Goal: Transaction & Acquisition: Purchase product/service

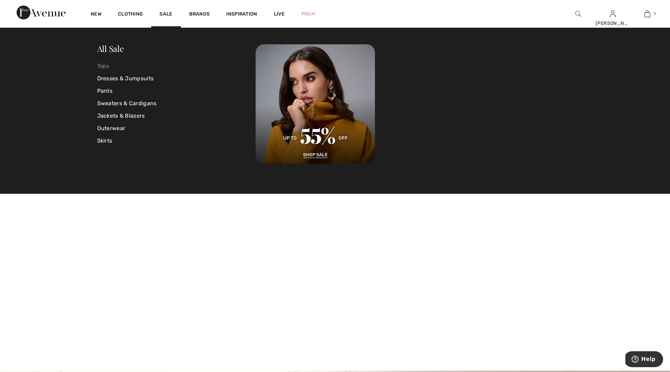
click at [104, 66] on link "Tops" at bounding box center [176, 66] width 159 height 12
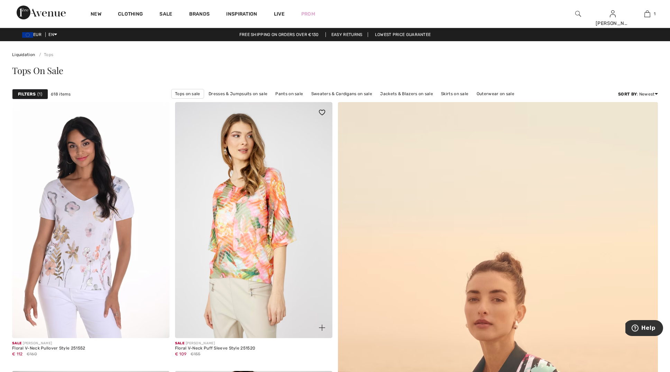
click at [265, 167] on img at bounding box center [253, 220] width 157 height 236
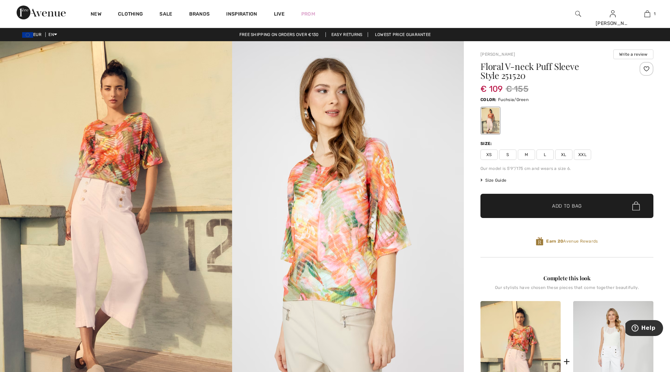
click at [501, 180] on span "Size Guide" at bounding box center [494, 180] width 26 height 6
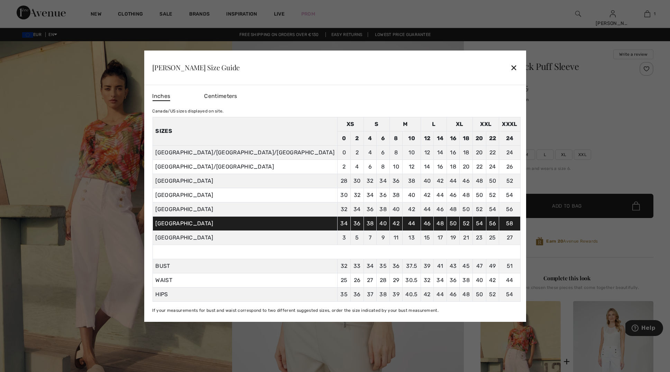
click at [627, 149] on div at bounding box center [335, 186] width 670 height 372
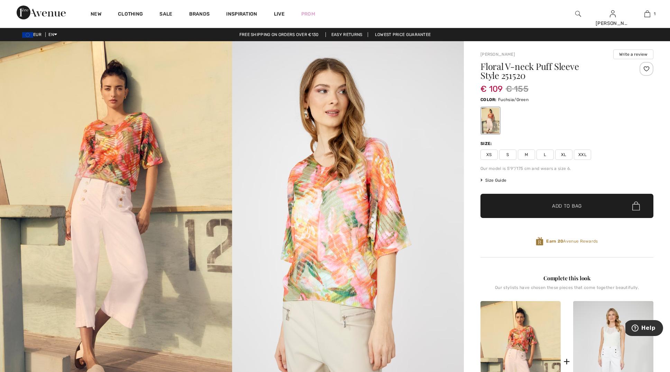
click at [580, 155] on span "XXL" at bounding box center [582, 154] width 17 height 10
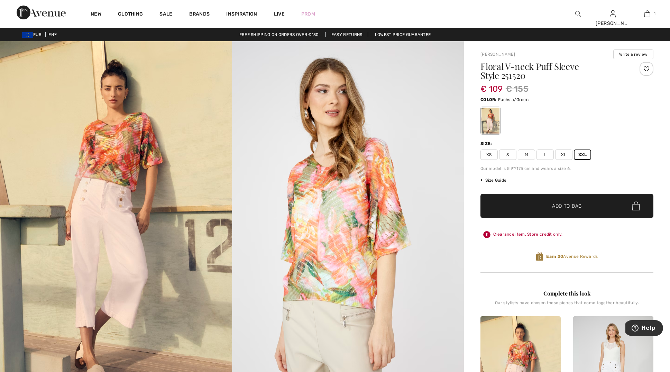
click at [546, 208] on span "✔ Added to Bag" at bounding box center [557, 205] width 42 height 7
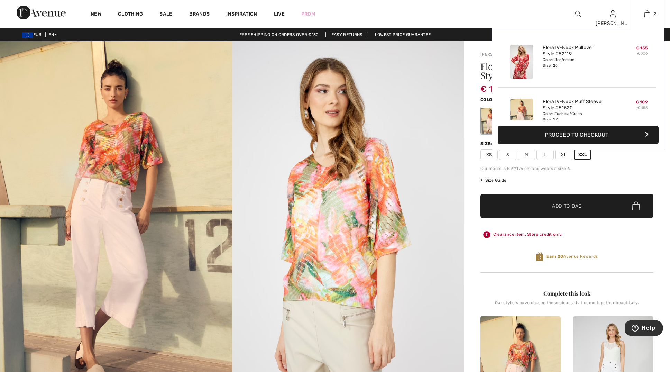
click at [585, 133] on button "Proceed to Checkout" at bounding box center [578, 135] width 161 height 19
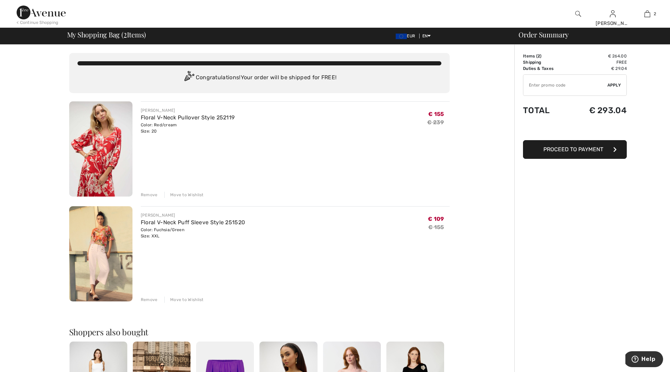
click at [149, 195] on div "Remove" at bounding box center [149, 195] width 17 height 6
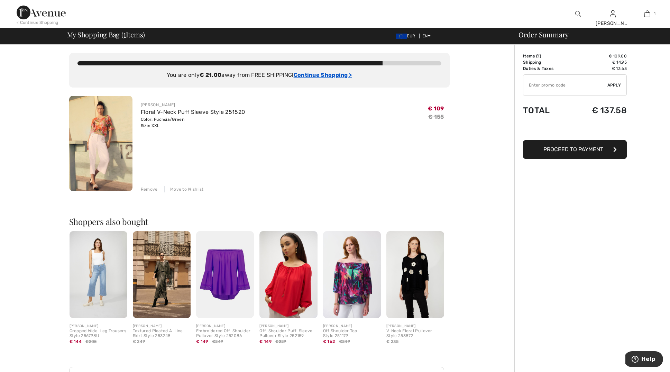
click at [322, 77] on ins "Continue Shopping >" at bounding box center [323, 75] width 58 height 7
click at [320, 74] on ins "Continue Shopping >" at bounding box center [323, 75] width 58 height 7
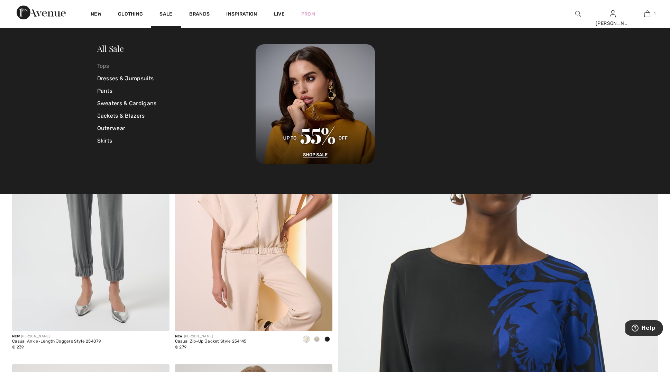
click at [103, 67] on link "Tops" at bounding box center [176, 66] width 159 height 12
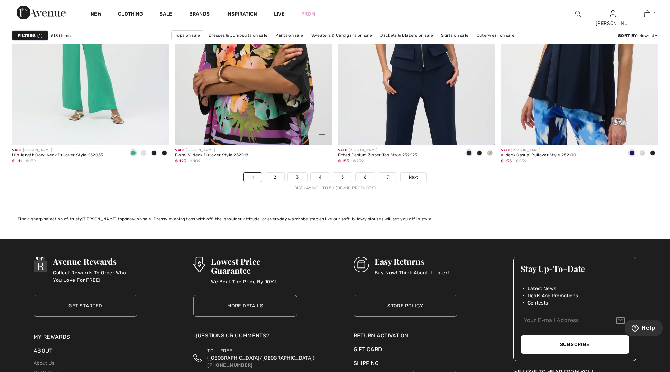
scroll to position [4011, 0]
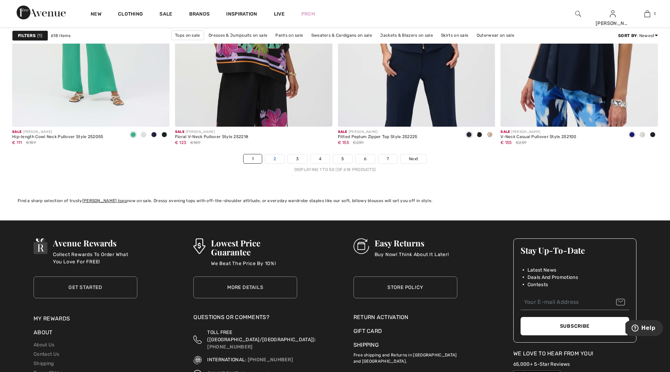
click at [276, 157] on link "2" at bounding box center [274, 158] width 19 height 9
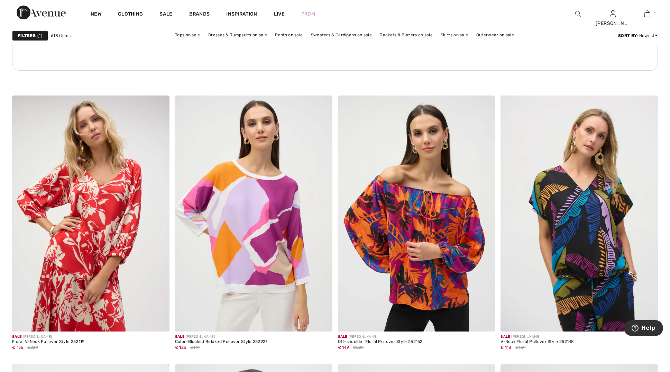
scroll to position [1183, 0]
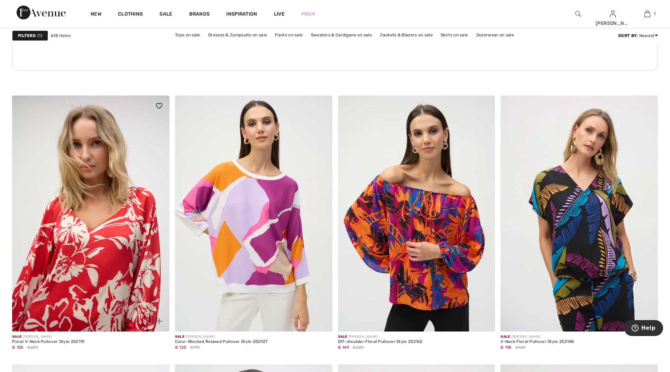
click at [78, 203] on img at bounding box center [90, 214] width 157 height 236
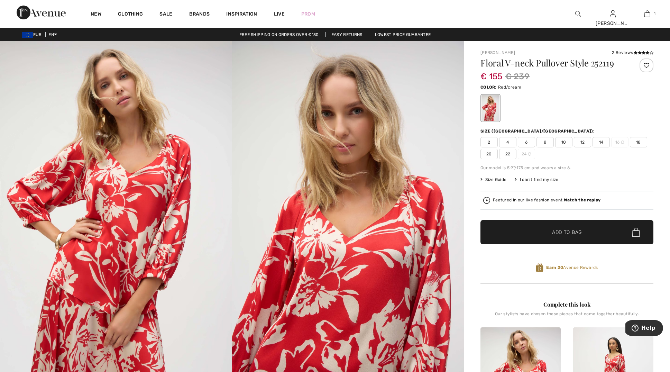
click at [489, 153] on span "20" at bounding box center [489, 154] width 17 height 10
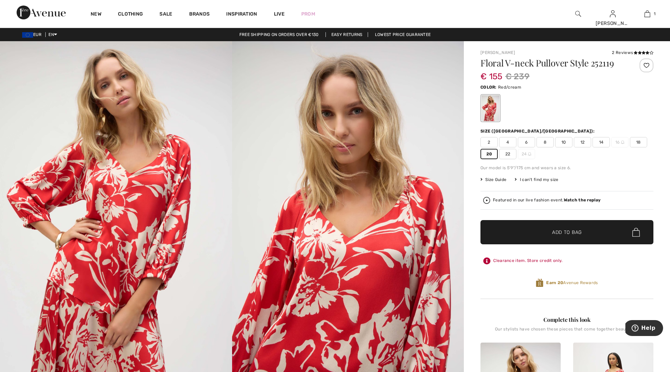
click at [554, 234] on span "Add to Bag" at bounding box center [567, 232] width 30 height 7
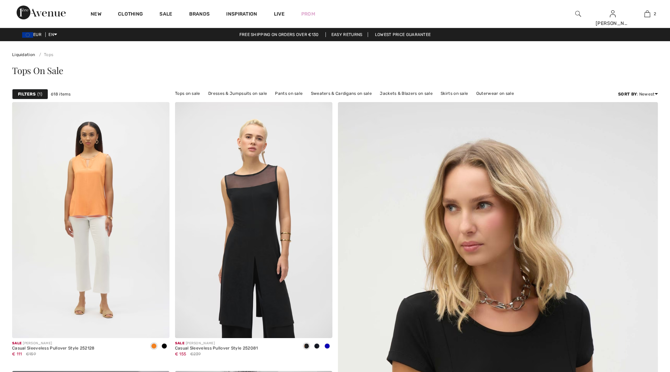
checkbox input "true"
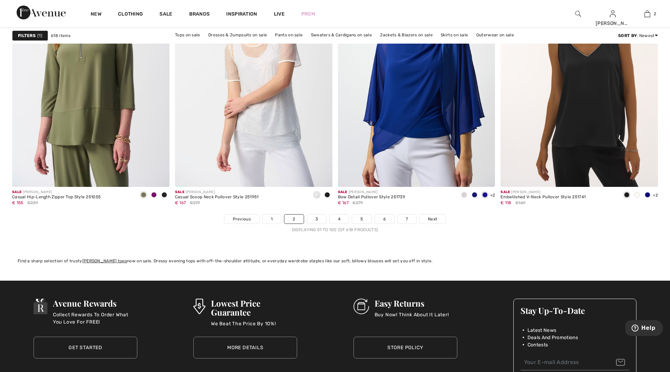
scroll to position [3951, 0]
click at [320, 219] on link "3" at bounding box center [316, 218] width 19 height 9
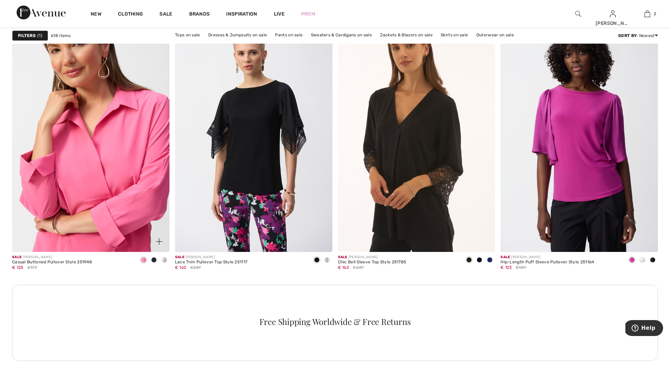
scroll to position [888, 0]
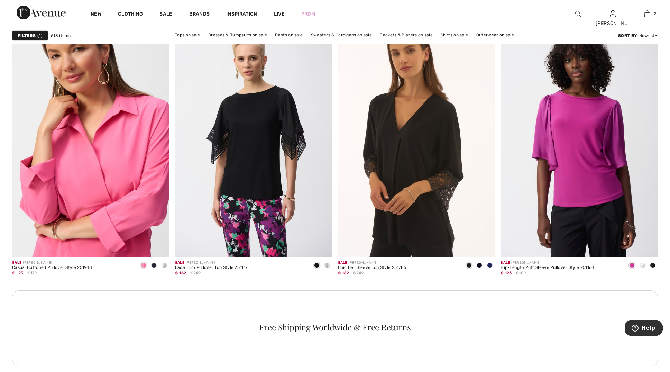
click at [79, 164] on img at bounding box center [90, 139] width 157 height 236
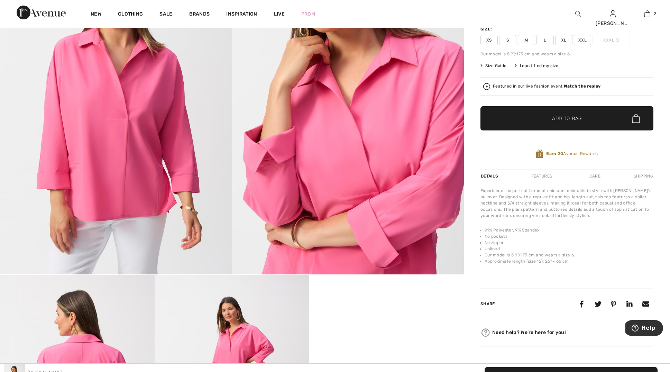
scroll to position [63, 0]
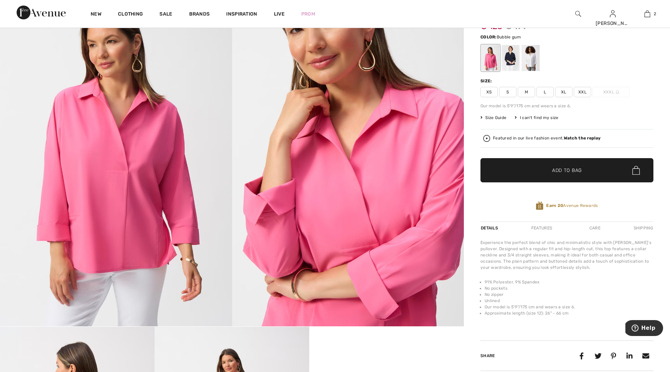
click at [499, 117] on span "Size Guide" at bounding box center [494, 118] width 26 height 6
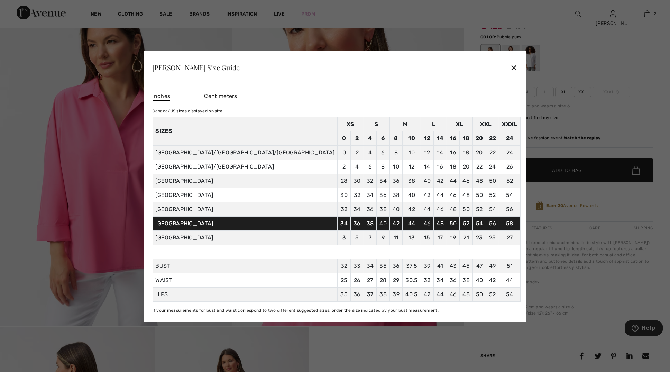
click at [510, 68] on div "✕" at bounding box center [513, 67] width 7 height 15
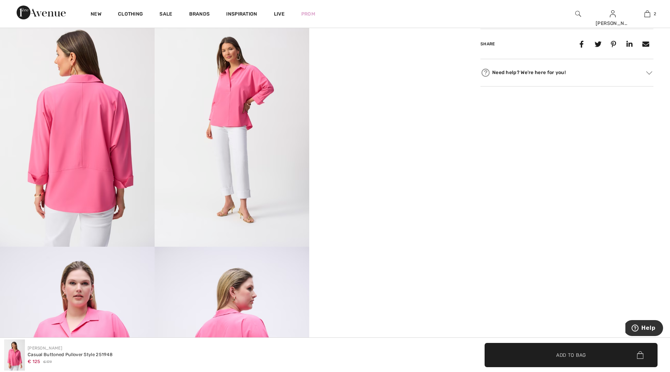
scroll to position [375, 0]
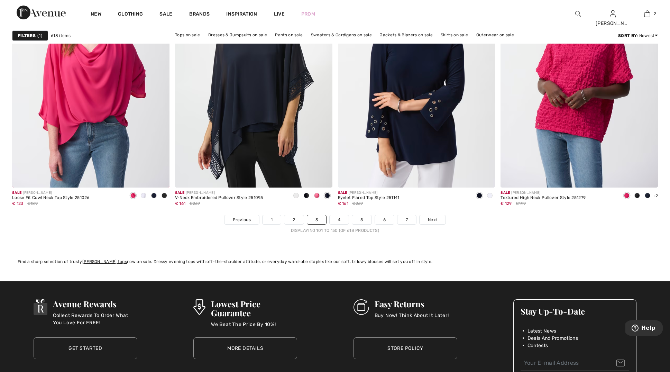
scroll to position [3930, 0]
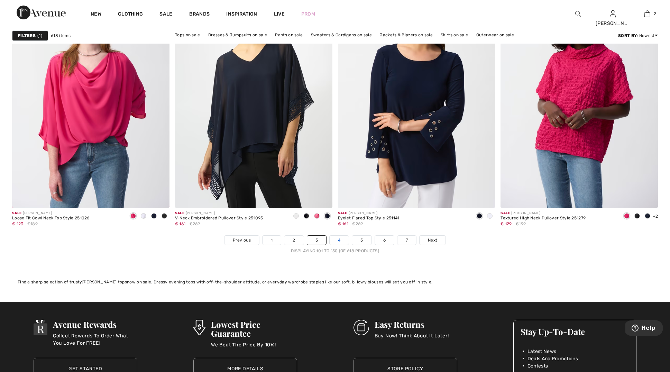
click at [338, 240] on link "4" at bounding box center [339, 240] width 19 height 9
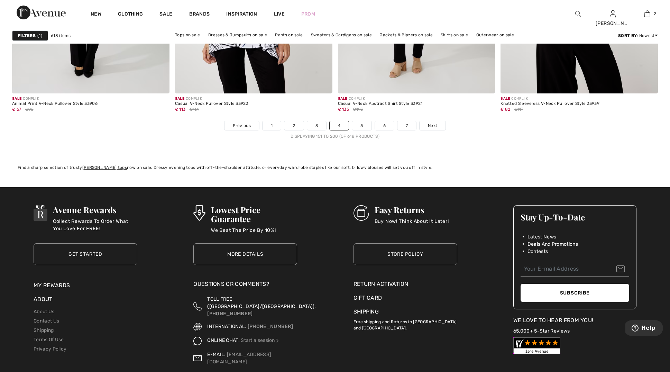
scroll to position [4046, 0]
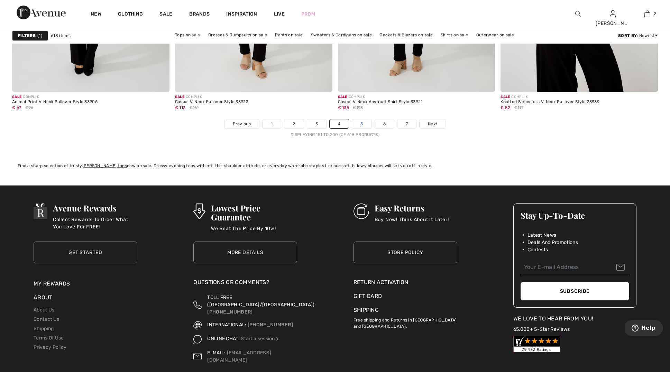
click at [361, 124] on link "5" at bounding box center [361, 123] width 19 height 9
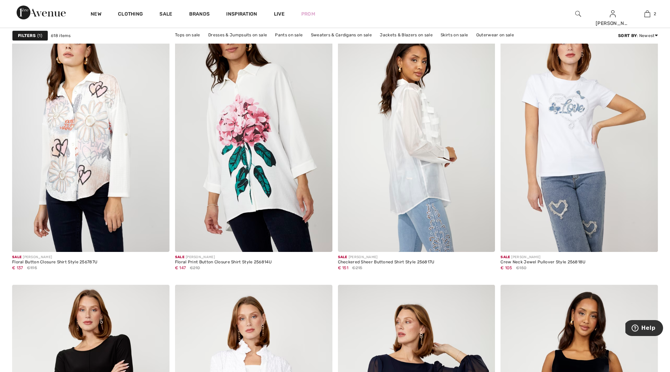
scroll to position [1532, 0]
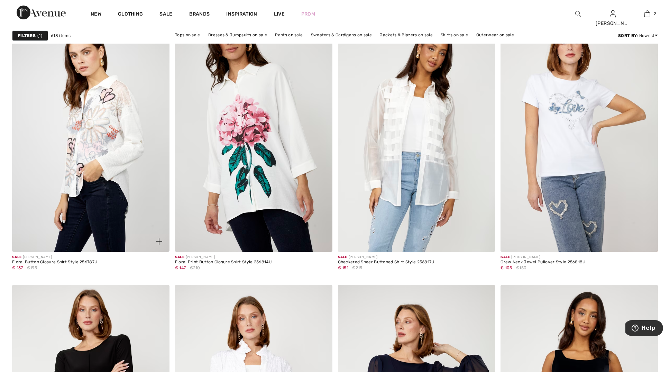
click at [137, 127] on img at bounding box center [90, 134] width 157 height 236
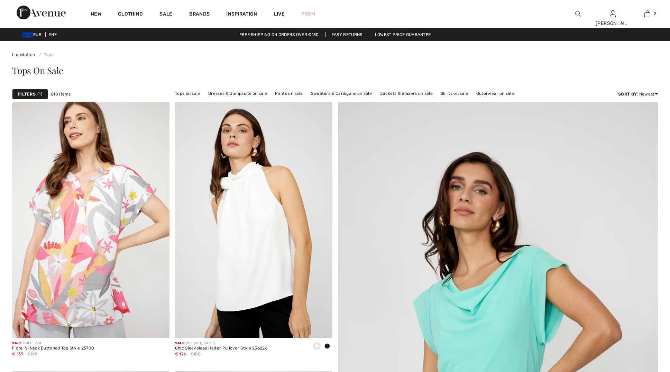
checkbox input "true"
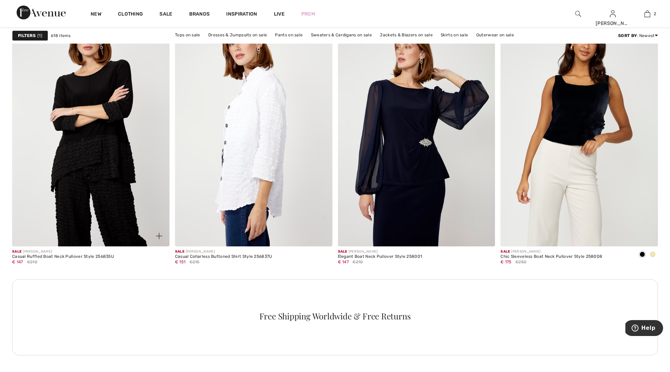
scroll to position [1812, 0]
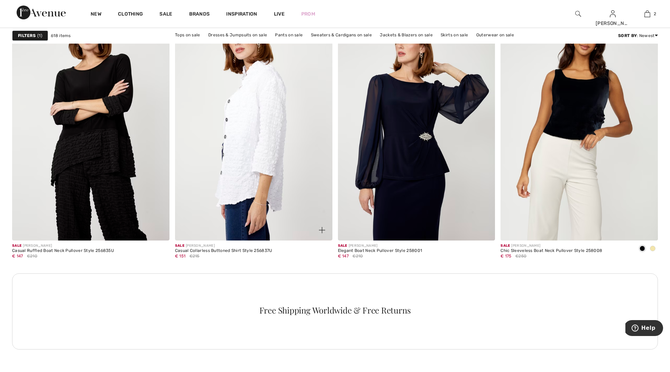
click at [244, 107] on img at bounding box center [253, 122] width 157 height 236
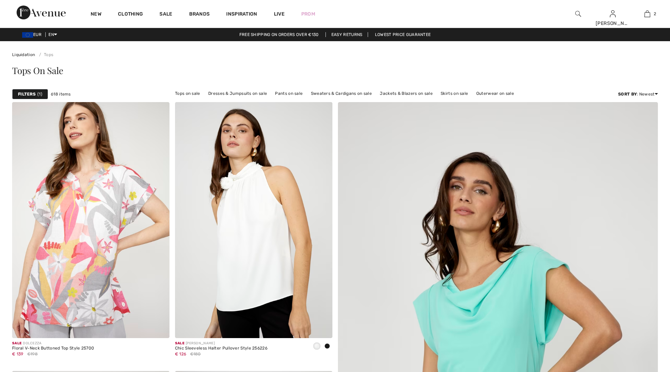
checkbox input "true"
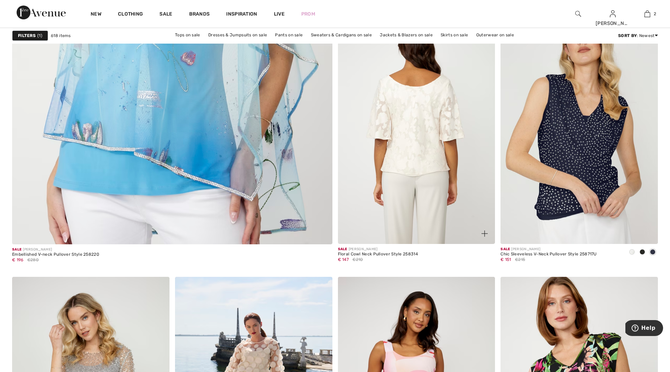
scroll to position [2450, 0]
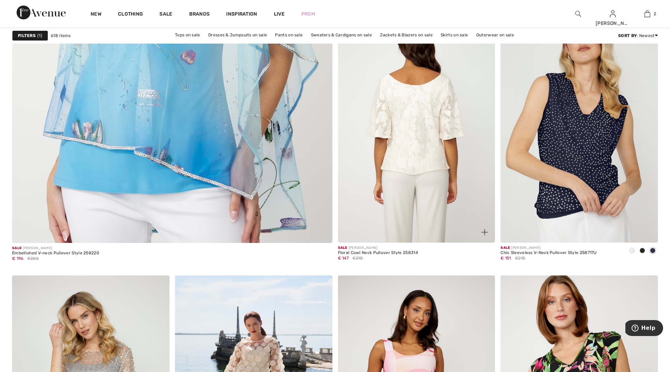
click img
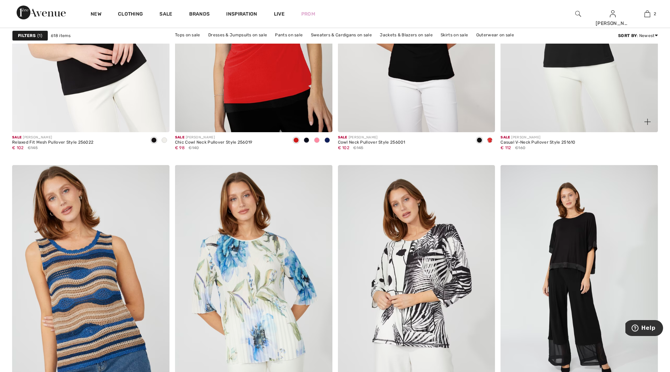
scroll to position [3451, 0]
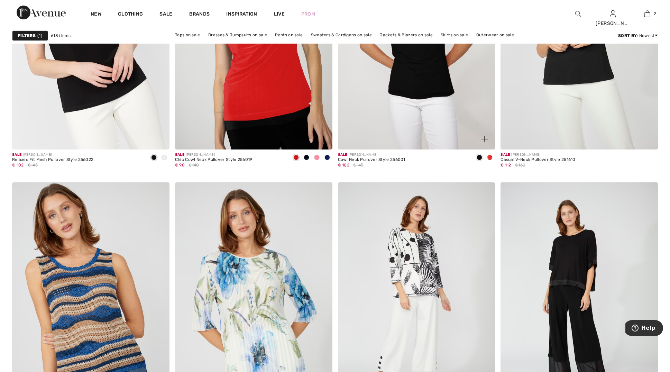
click at [490, 156] on span at bounding box center [490, 158] width 6 height 6
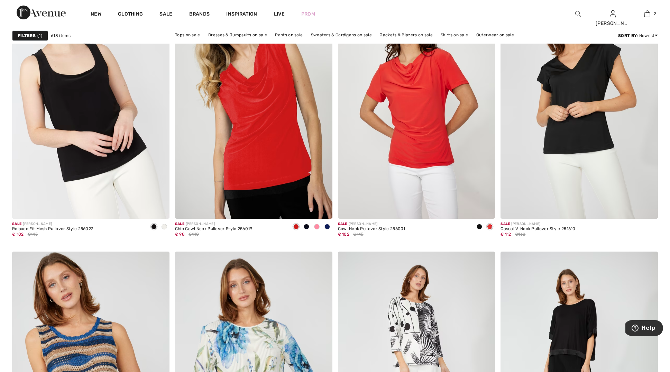
scroll to position [3383, 0]
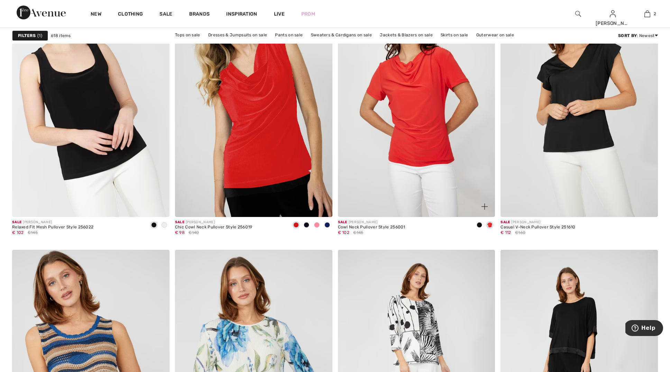
click at [436, 127] on img at bounding box center [416, 99] width 157 height 236
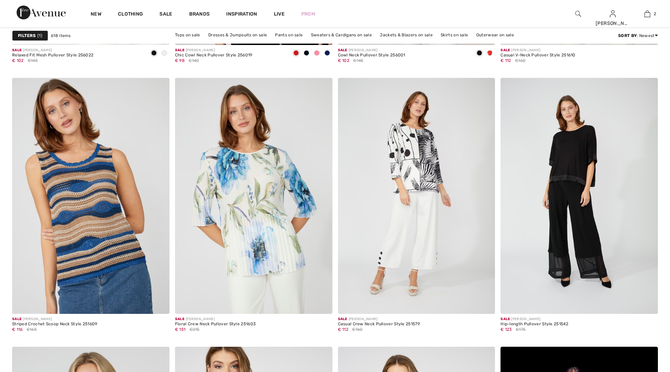
checkbox input "true"
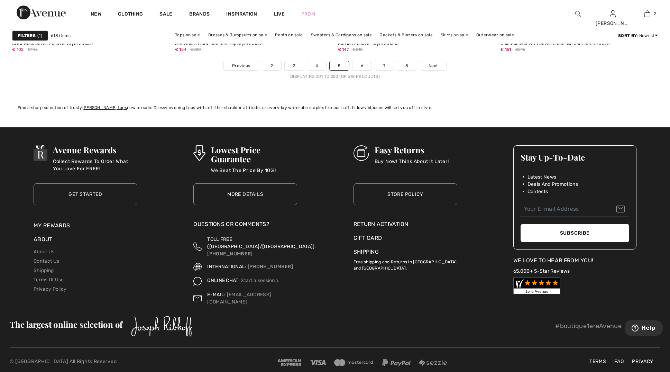
scroll to position [4104, 0]
click at [363, 66] on link "6" at bounding box center [362, 66] width 19 height 9
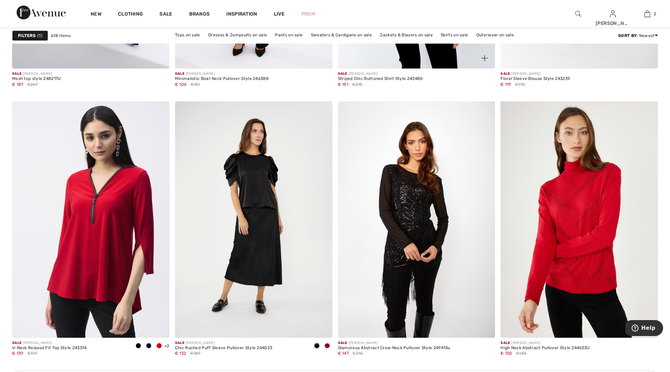
scroll to position [1716, 0]
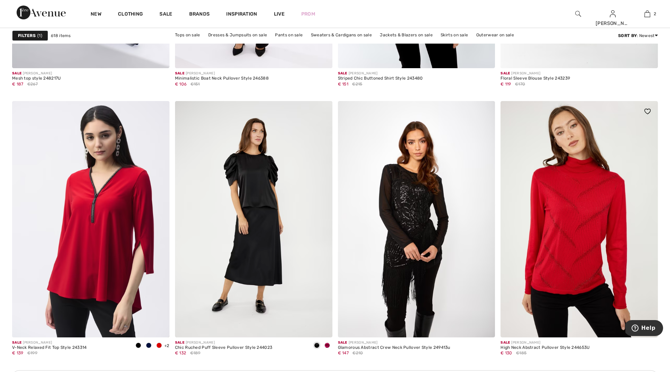
click at [571, 150] on img at bounding box center [579, 219] width 157 height 236
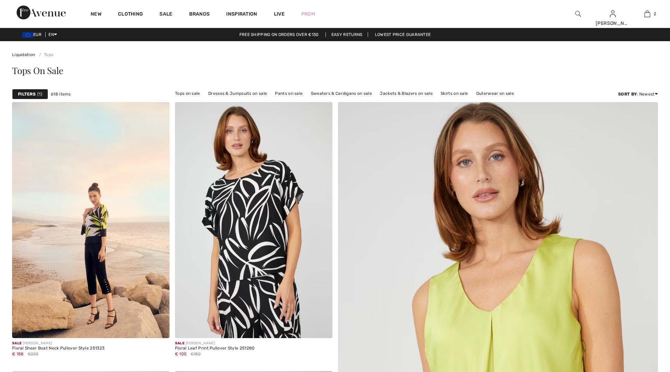
checkbox input "true"
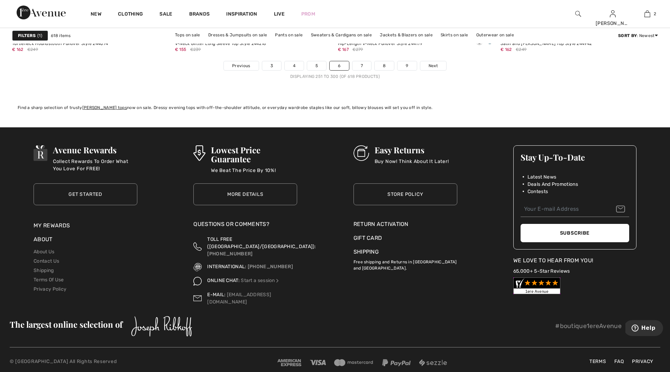
scroll to position [4104, 0]
click at [362, 66] on link "7" at bounding box center [362, 66] width 19 height 9
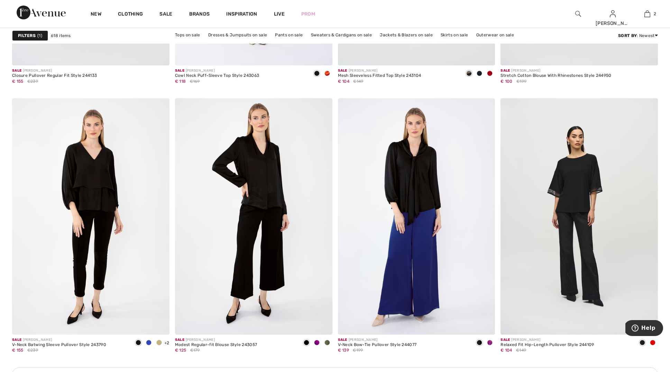
scroll to position [1720, 0]
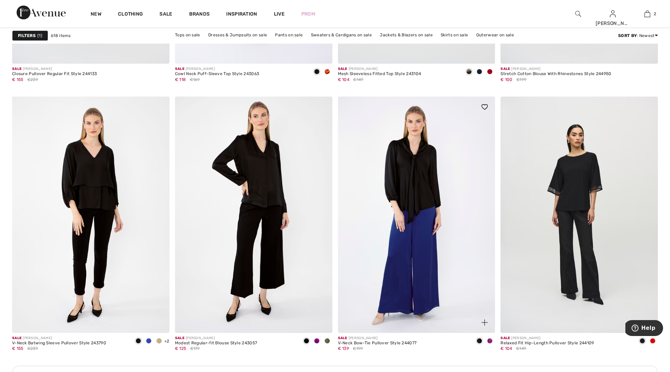
click at [490, 342] on span at bounding box center [490, 341] width 6 height 6
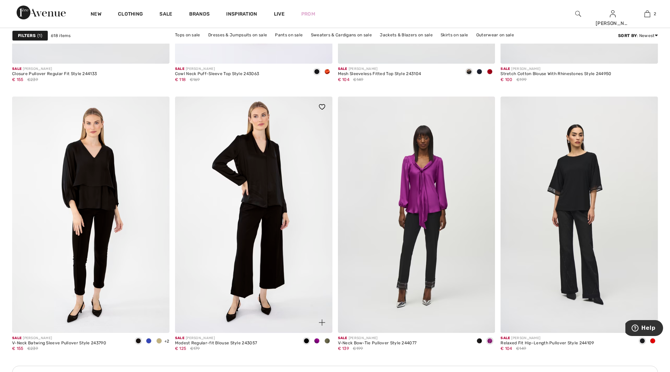
click at [317, 340] on span at bounding box center [317, 341] width 6 height 6
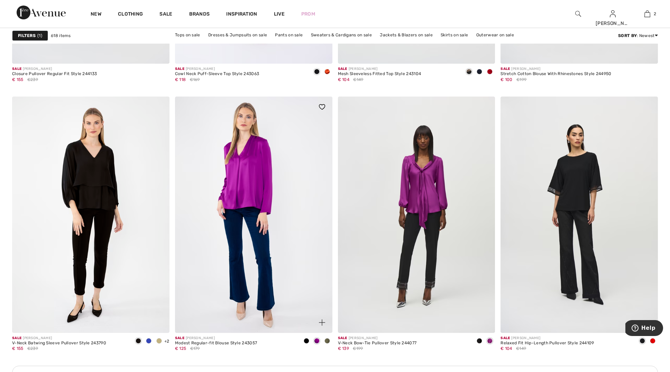
click at [327, 341] on span at bounding box center [328, 341] width 6 height 6
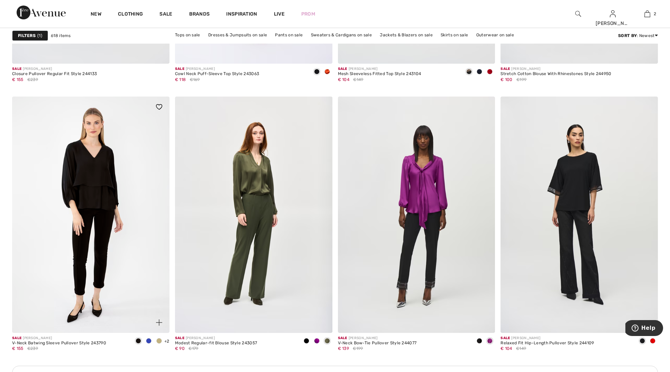
click at [151, 339] on span at bounding box center [149, 341] width 6 height 6
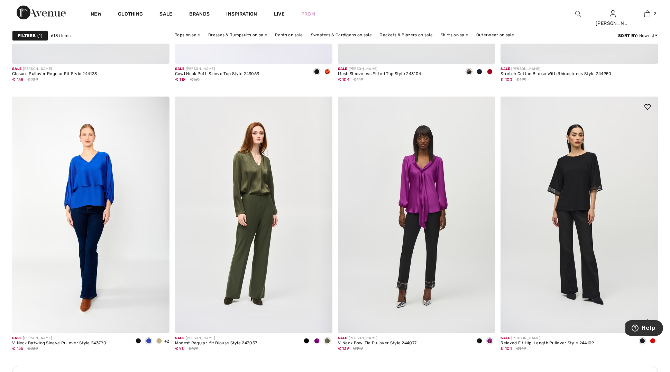
click at [654, 340] on span at bounding box center [653, 341] width 6 height 6
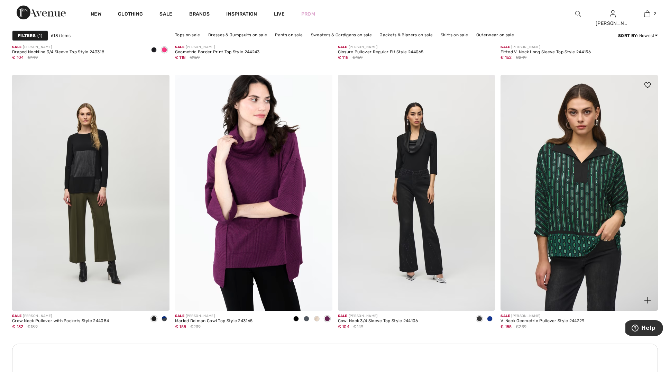
scroll to position [2920, 0]
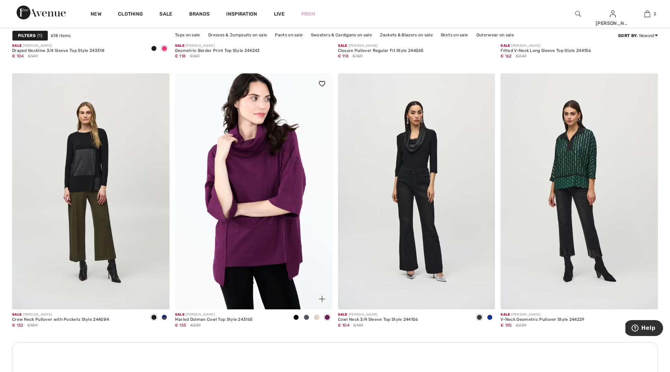
click at [315, 315] on span at bounding box center [317, 318] width 6 height 6
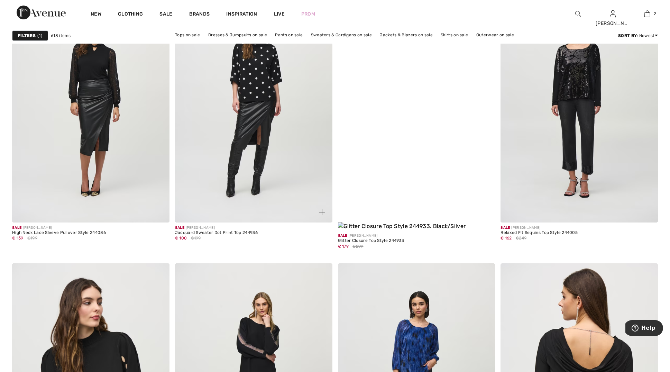
scroll to position [3650, 0]
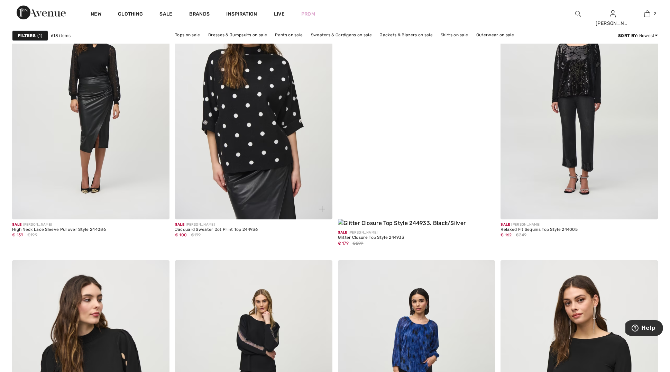
click at [231, 136] on img at bounding box center [253, 101] width 157 height 236
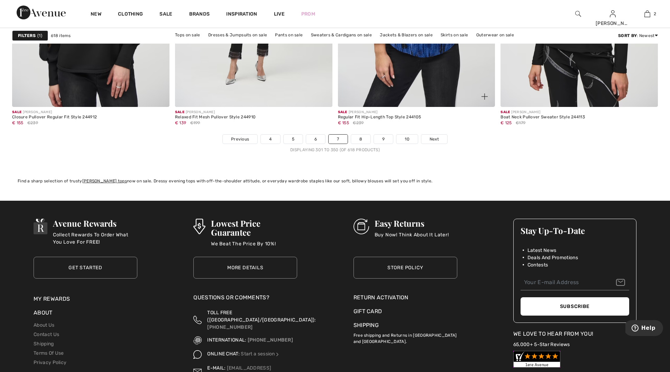
scroll to position [4064, 0]
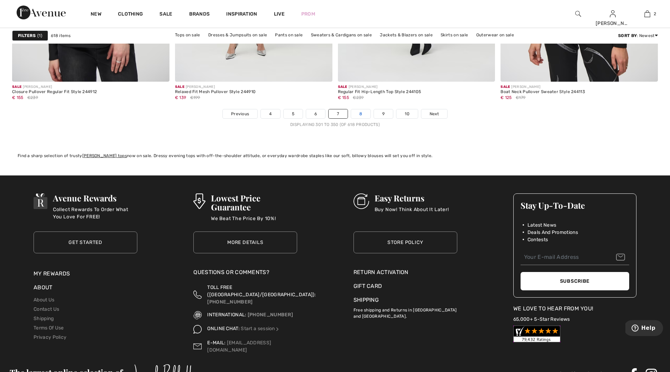
click at [362, 109] on link "8" at bounding box center [360, 113] width 19 height 9
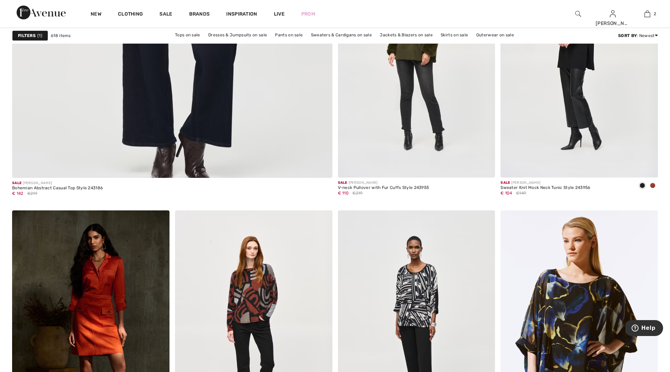
scroll to position [2489, 0]
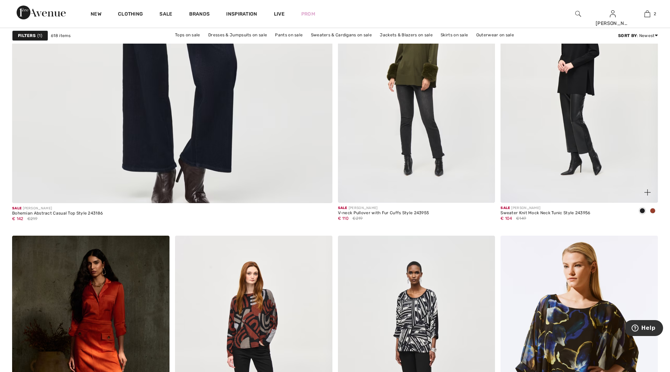
click at [655, 210] on span at bounding box center [653, 211] width 6 height 6
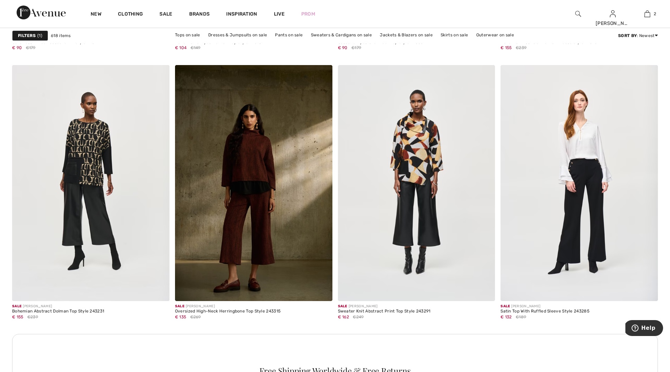
scroll to position [2929, 0]
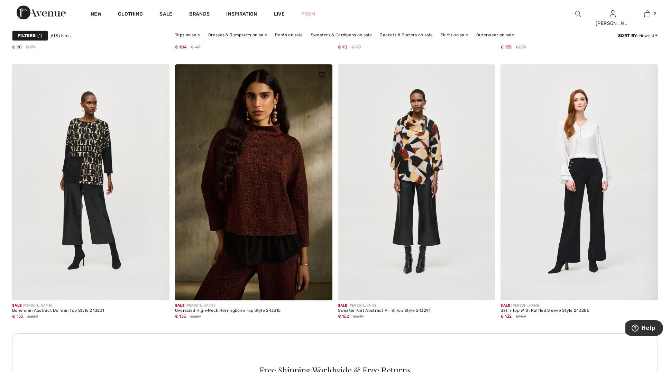
click at [255, 182] on img at bounding box center [253, 182] width 157 height 236
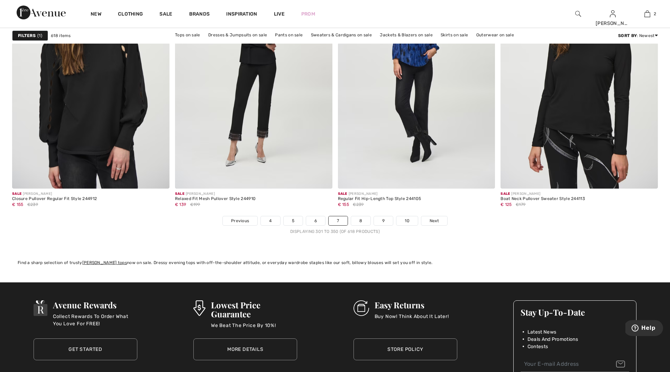
scroll to position [3966, 0]
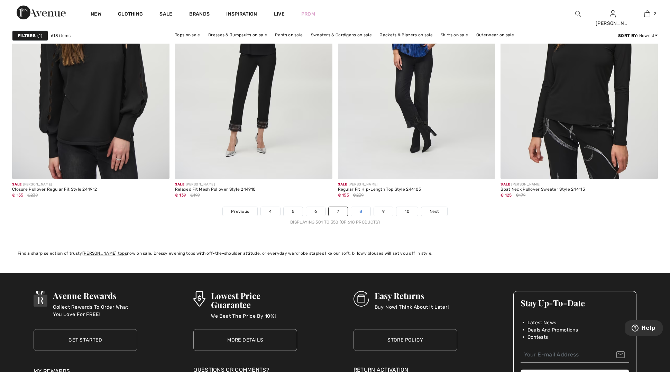
click at [361, 207] on link "8" at bounding box center [360, 211] width 19 height 9
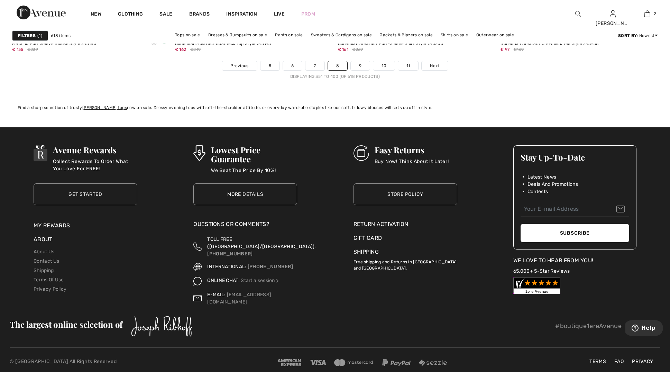
scroll to position [4104, 0]
click at [359, 63] on link "9" at bounding box center [360, 66] width 19 height 9
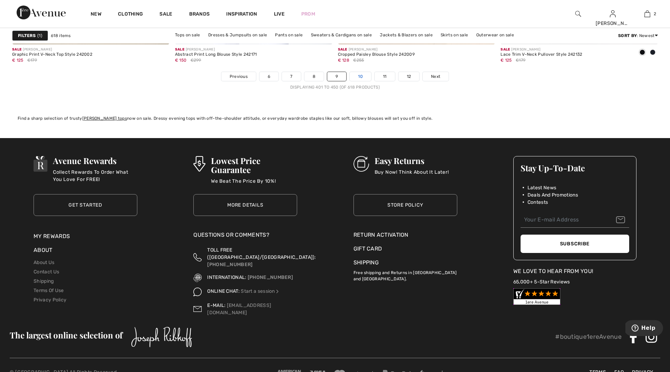
scroll to position [4095, 0]
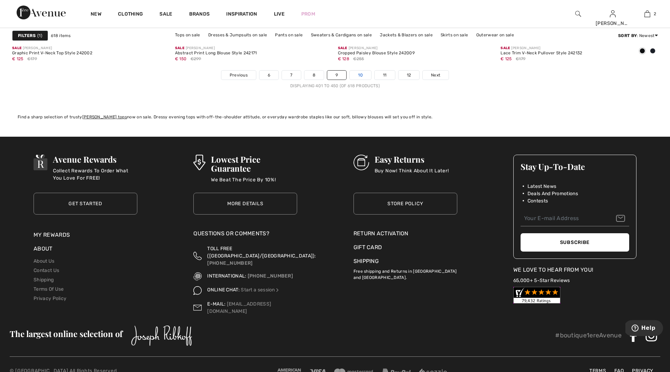
click at [361, 77] on link "10" at bounding box center [360, 75] width 21 height 9
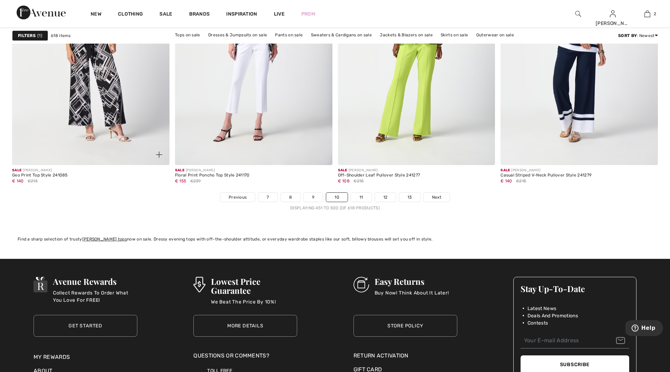
scroll to position [3974, 0]
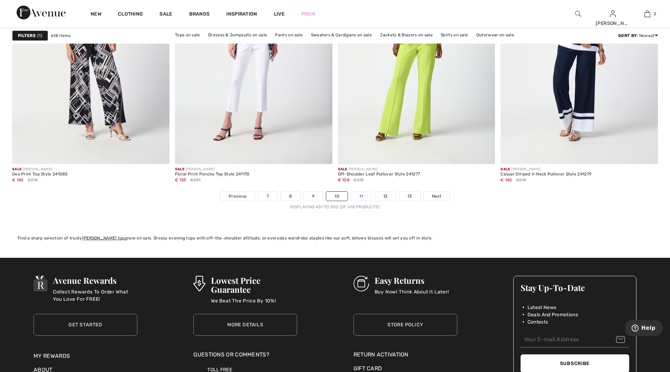
click at [358, 195] on link "11" at bounding box center [361, 196] width 20 height 9
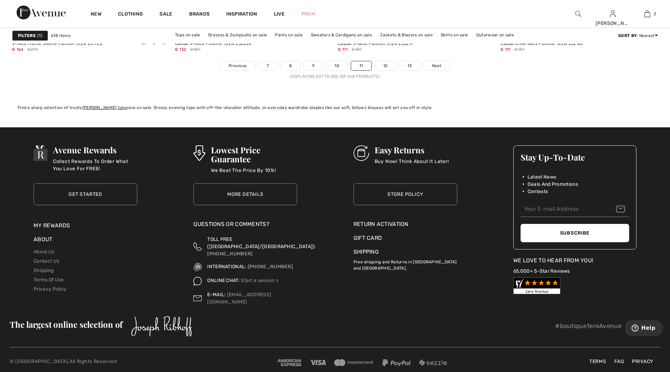
scroll to position [4104, 0]
click at [384, 66] on link "12" at bounding box center [385, 66] width 21 height 9
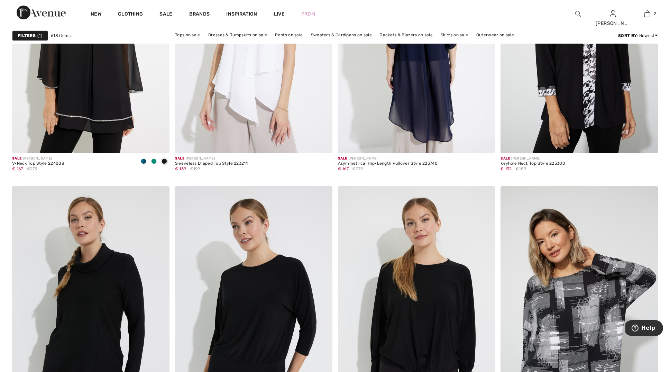
scroll to position [2806, 0]
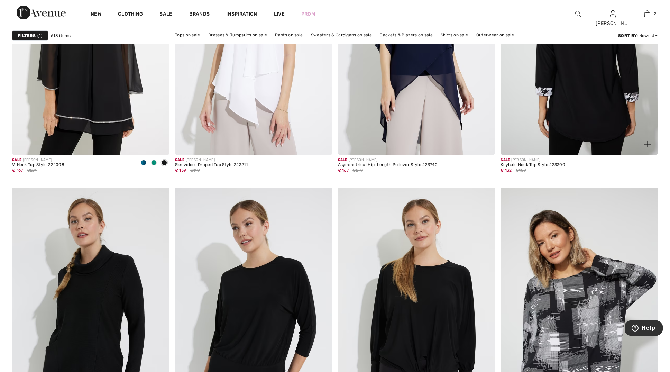
click at [576, 76] on img at bounding box center [579, 37] width 157 height 236
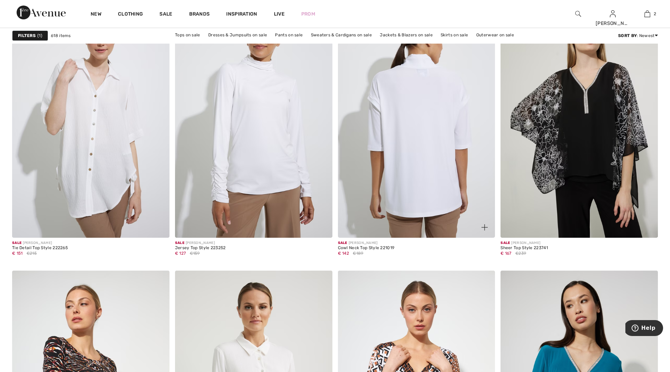
scroll to position [3361, 0]
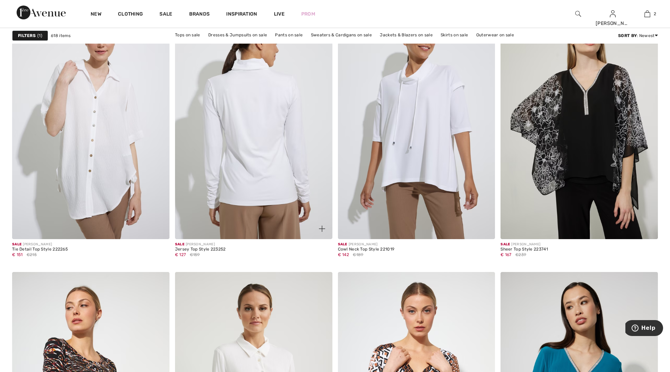
click at [281, 167] on img at bounding box center [253, 121] width 157 height 236
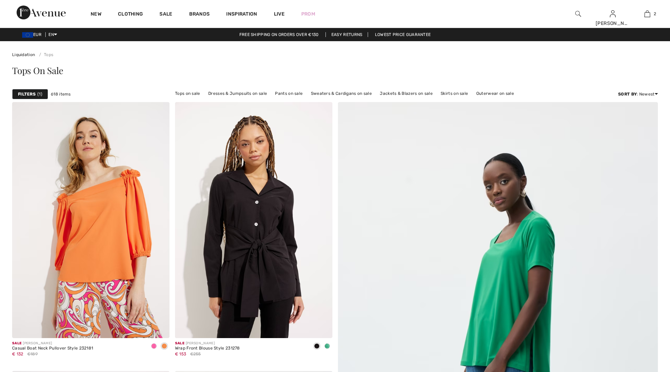
checkbox input "true"
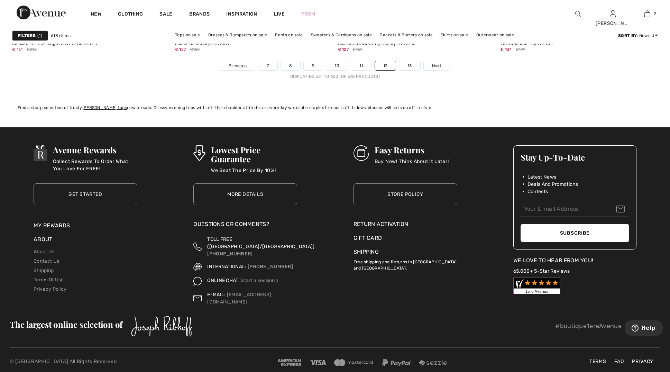
scroll to position [4104, 0]
click at [411, 67] on link "13" at bounding box center [409, 66] width 21 height 9
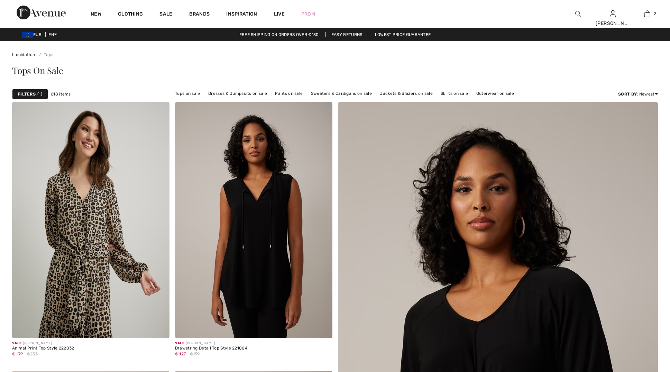
checkbox input "true"
click at [637, 328] on icon "Help" at bounding box center [635, 327] width 2 height 3
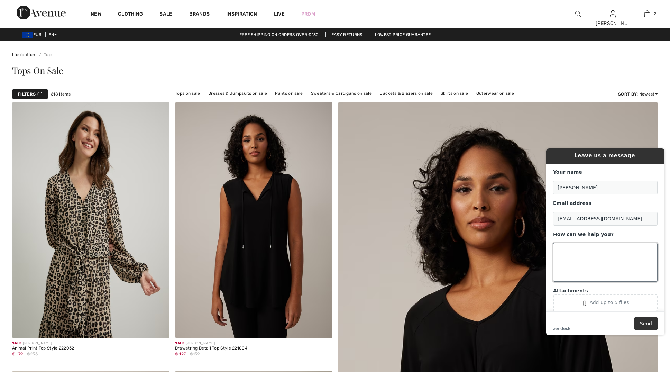
click at [579, 256] on textarea "How can we help you?" at bounding box center [605, 262] width 104 height 39
type textarea "non ci sono sconti extra per chi acquista più di un capo?"
click at [643, 324] on button "Send" at bounding box center [646, 323] width 23 height 13
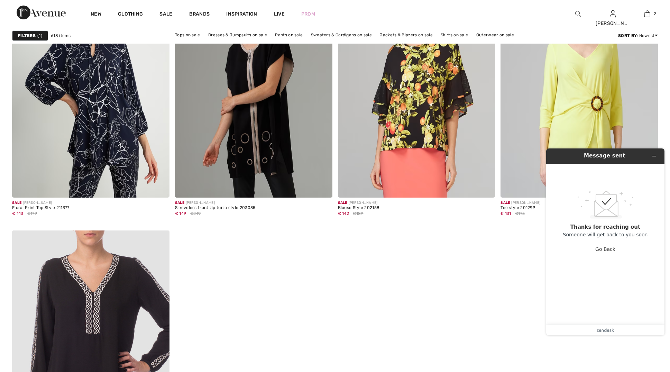
scroll to position [1318, 0]
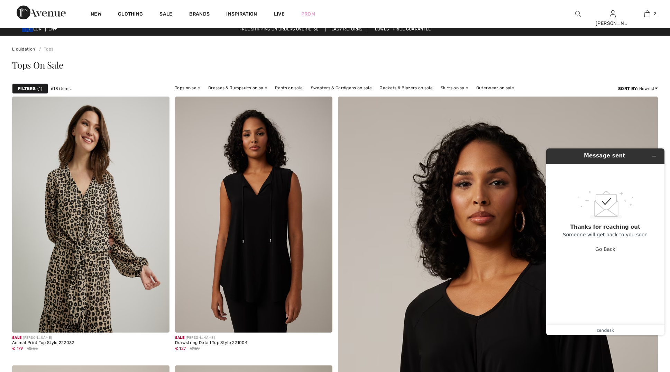
scroll to position [0, 0]
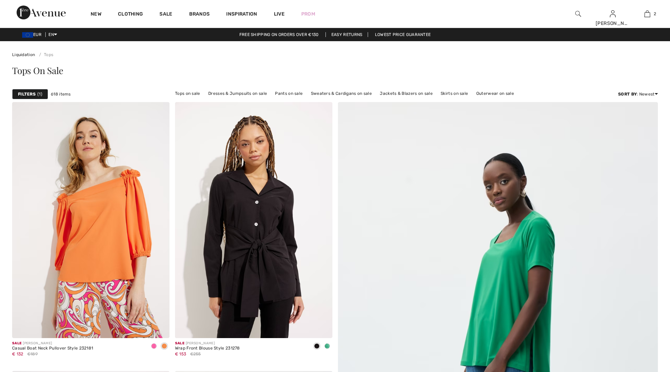
checkbox input "true"
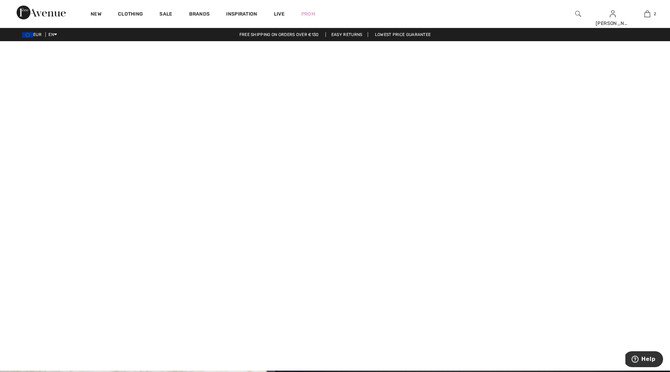
click at [293, 73] on video at bounding box center [335, 208] width 670 height 335
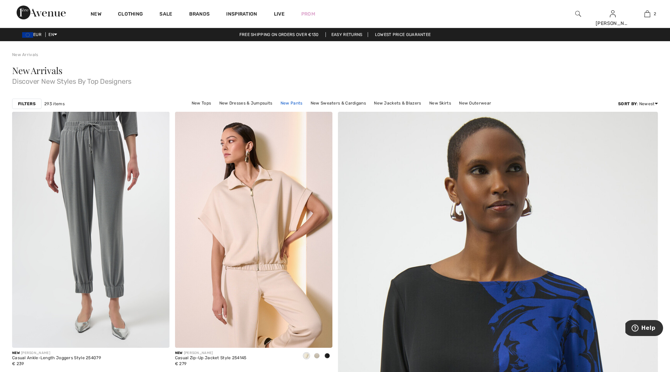
click at [297, 103] on link "New Pants" at bounding box center [291, 103] width 29 height 9
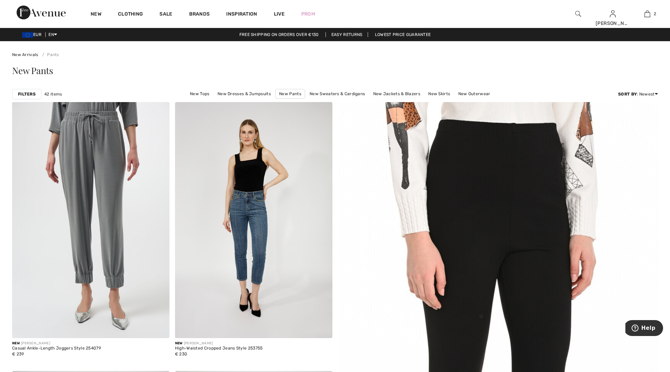
click at [28, 94] on strong "Filters" at bounding box center [27, 94] width 18 height 6
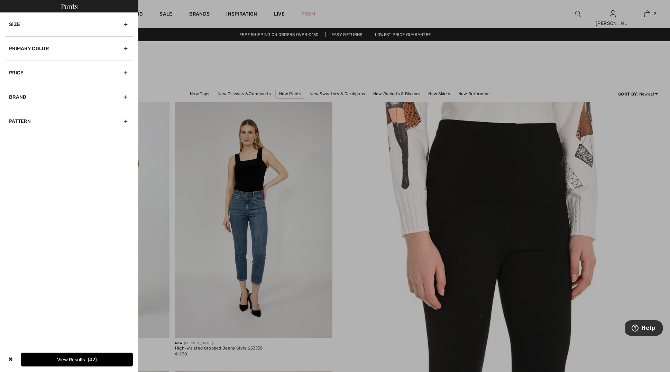
click at [52, 27] on div "Size" at bounding box center [69, 24] width 127 height 24
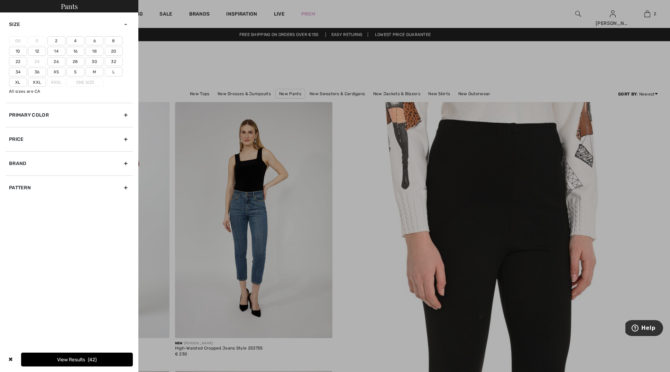
click at [79, 52] on label "16" at bounding box center [75, 51] width 18 height 9
click at [0, 0] on input"] "16" at bounding box center [0, 0] width 0 height 0
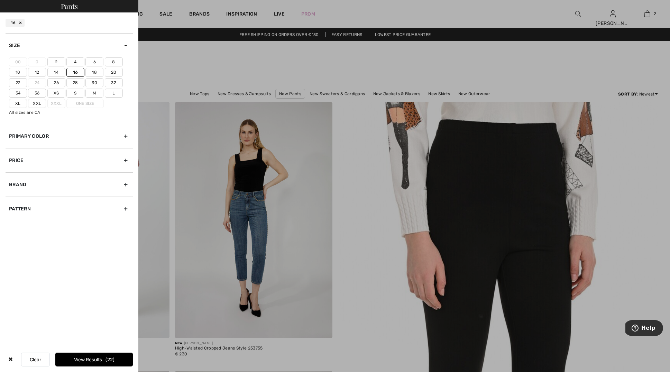
click at [78, 360] on button "View Results 22" at bounding box center [94, 360] width 78 height 14
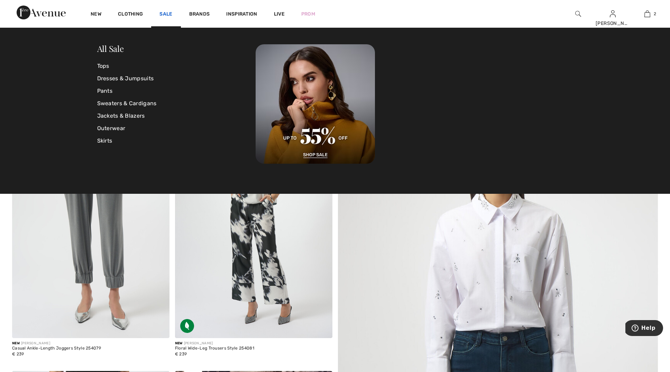
click at [170, 11] on link "Sale" at bounding box center [166, 14] width 13 height 7
click at [104, 90] on link "Pants" at bounding box center [176, 91] width 159 height 12
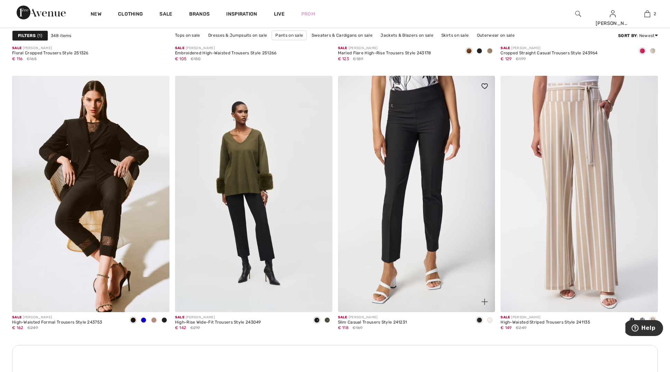
scroll to position [834, 0]
click at [407, 165] on img at bounding box center [416, 193] width 157 height 236
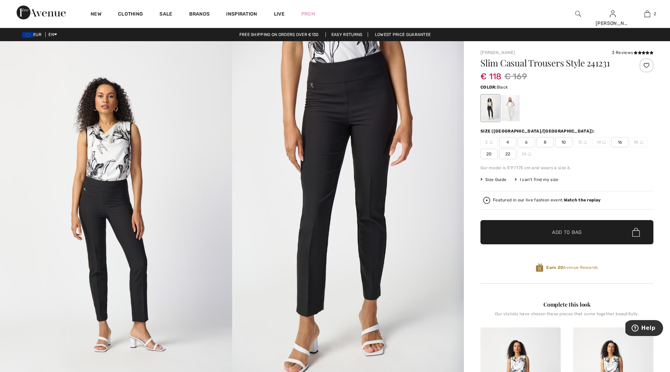
click at [625, 141] on span "16" at bounding box center [619, 142] width 17 height 10
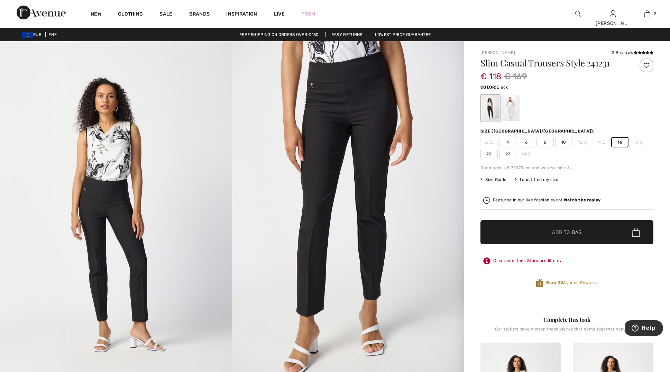
click at [551, 233] on span "✔ Added to Bag" at bounding box center [557, 232] width 42 height 7
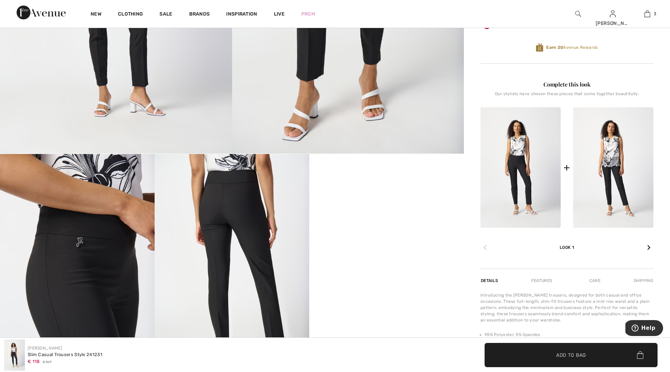
scroll to position [236, 0]
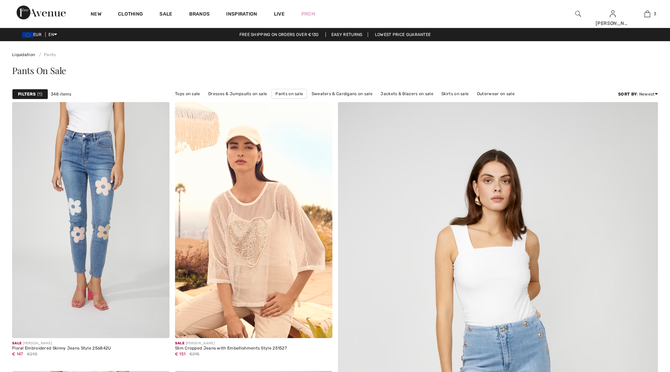
checkbox input "true"
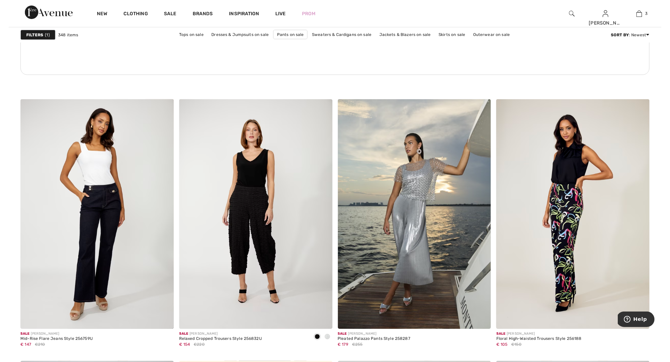
scroll to position [1178, 0]
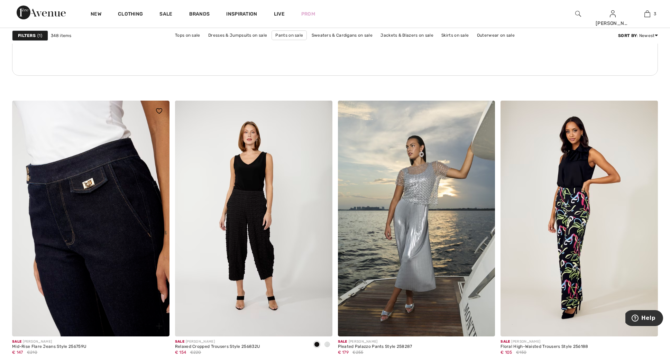
click at [90, 176] on img at bounding box center [90, 219] width 157 height 236
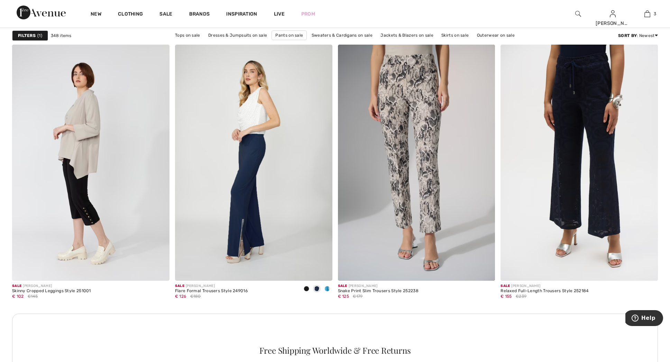
scroll to position [1773, 0]
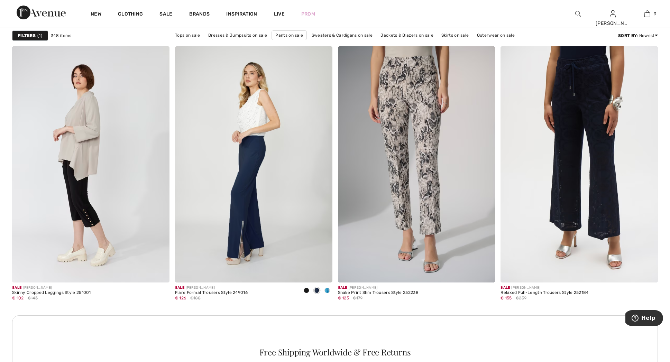
click at [646, 322] on button "Help" at bounding box center [643, 318] width 39 height 16
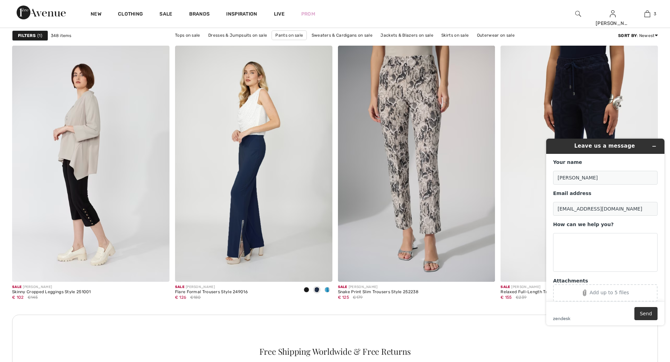
click at [528, 338] on div "Free Shipping Worldwide & Free Returns" at bounding box center [335, 353] width 646 height 76
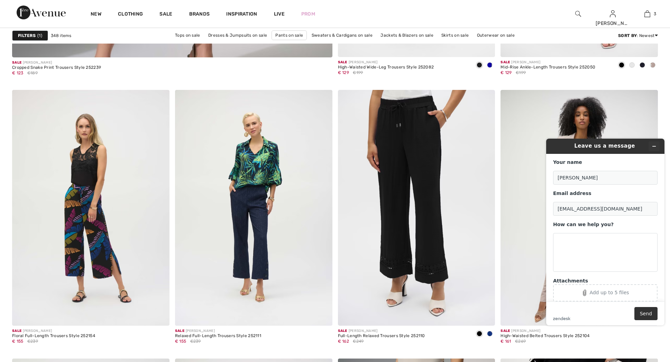
scroll to position [2638, 0]
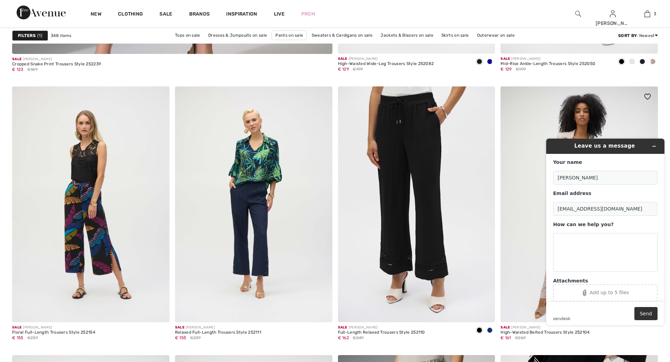
click at [640, 111] on div at bounding box center [643, 101] width 29 height 29
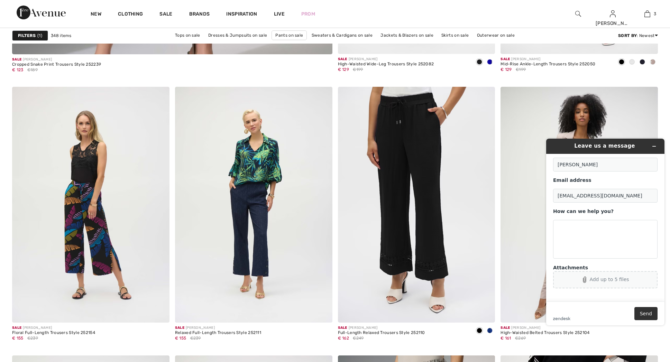
scroll to position [13, 0]
click at [653, 147] on icon "Minimize widget" at bounding box center [654, 146] width 5 height 5
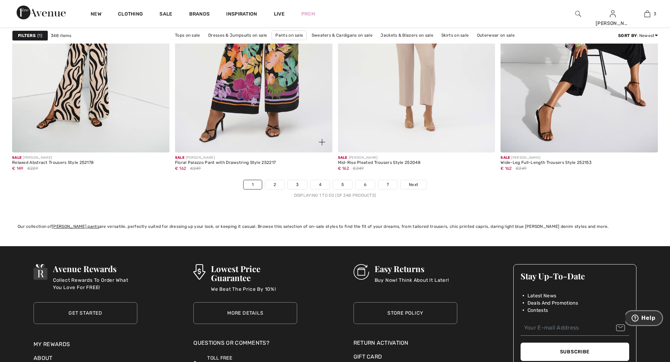
scroll to position [3978, 0]
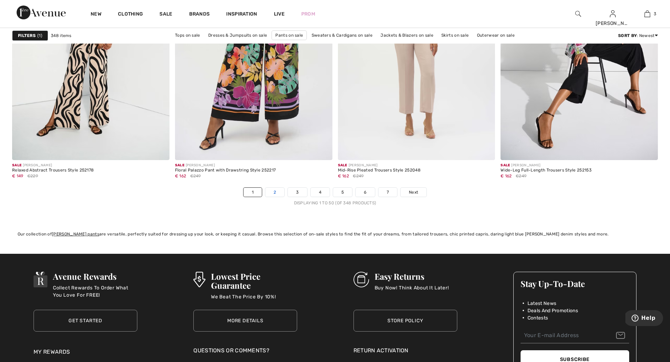
click at [280, 191] on link "2" at bounding box center [274, 192] width 19 height 9
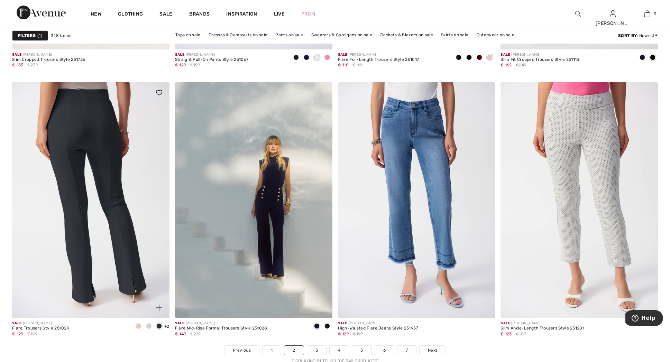
scroll to position [3819, 0]
click at [95, 111] on img at bounding box center [90, 200] width 157 height 236
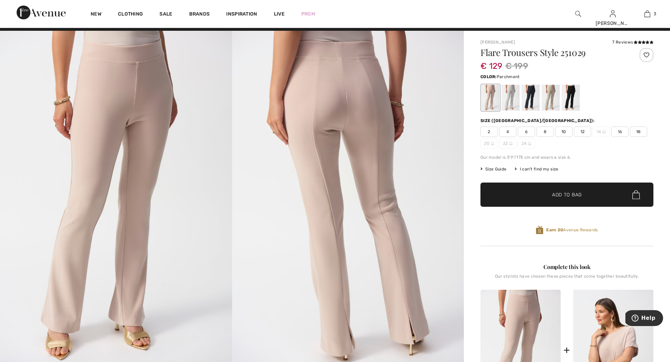
scroll to position [10, 0]
click at [532, 98] on div at bounding box center [531, 98] width 18 height 26
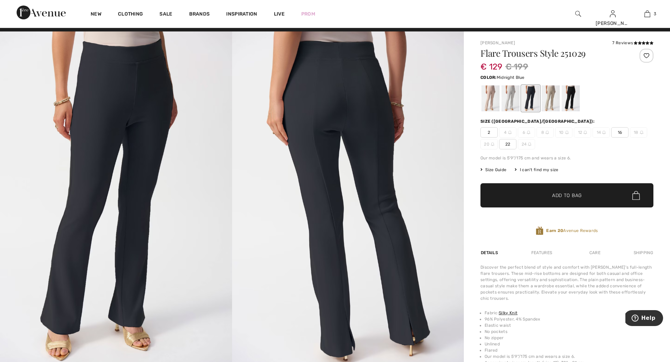
scroll to position [9, 0]
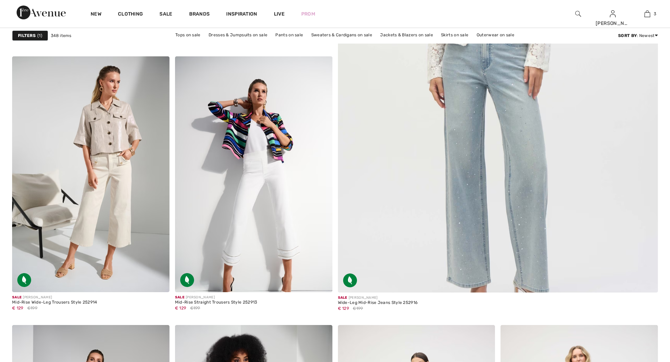
checkbox input "true"
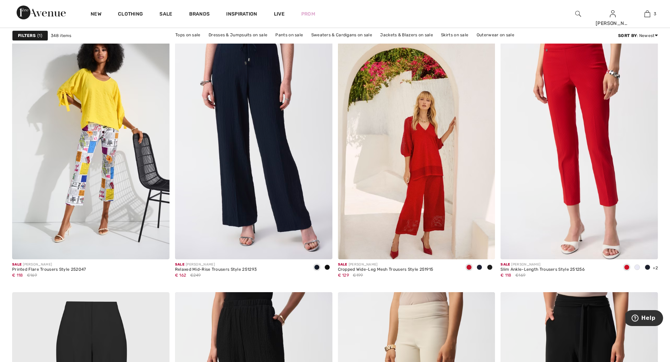
scroll to position [1256, 0]
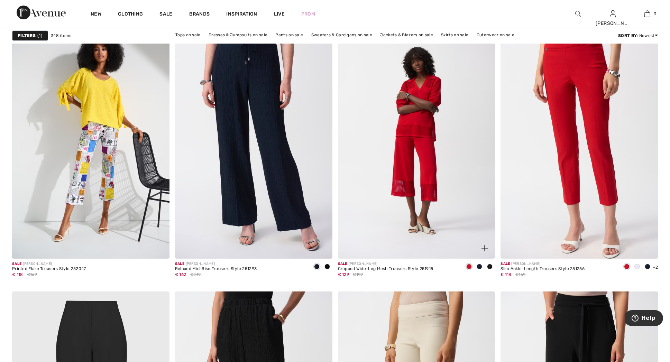
click at [428, 177] on img at bounding box center [416, 141] width 157 height 236
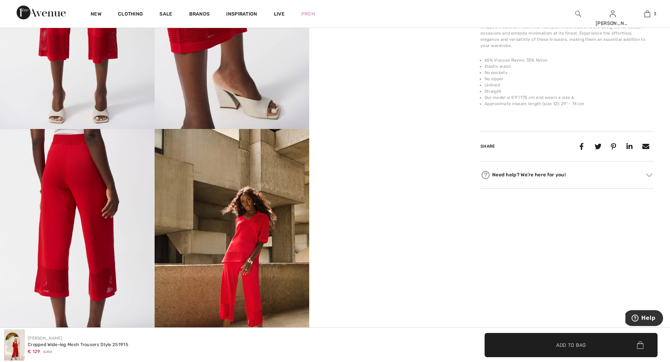
scroll to position [497, 0]
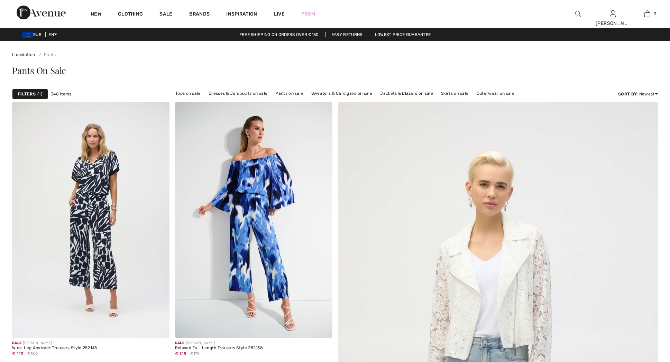
checkbox input "true"
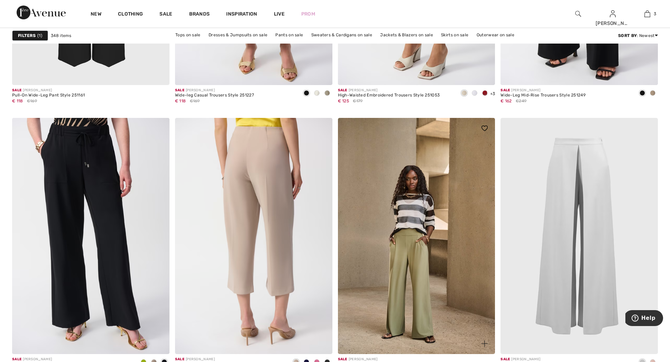
scroll to position [1700, 0]
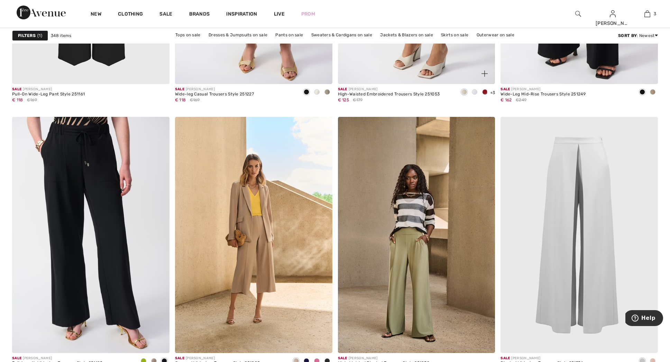
click at [485, 92] on span at bounding box center [485, 92] width 6 height 6
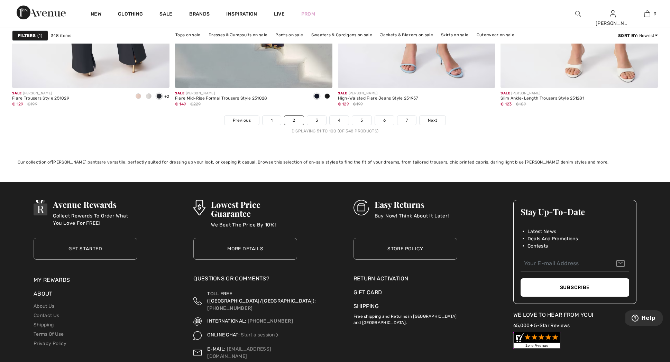
scroll to position [4057, 0]
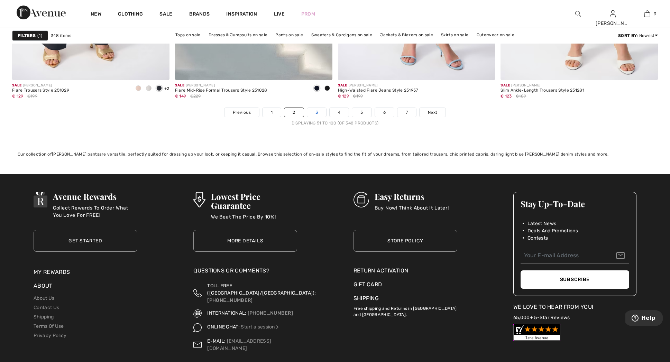
click at [318, 111] on link "3" at bounding box center [316, 112] width 19 height 9
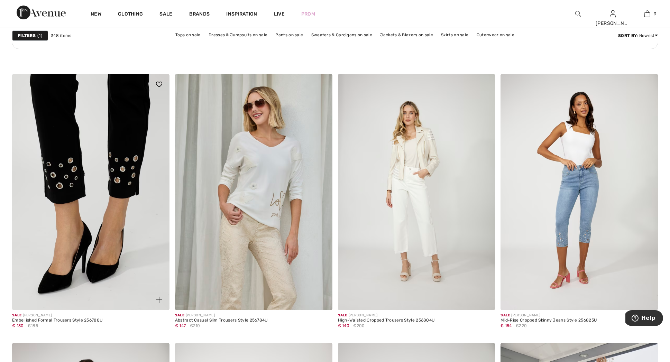
scroll to position [3287, 0]
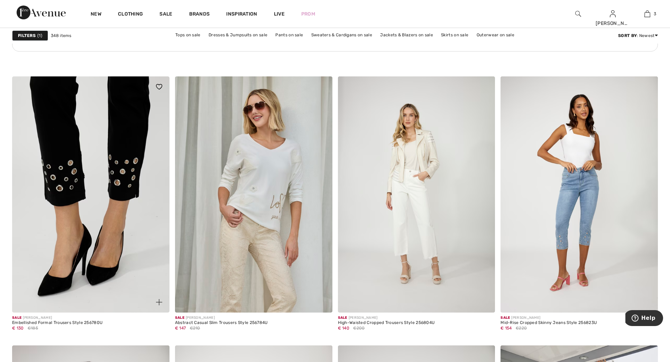
click at [57, 103] on img at bounding box center [90, 194] width 157 height 236
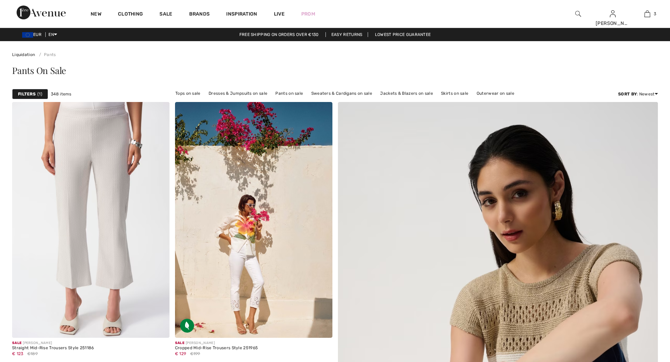
checkbox input "true"
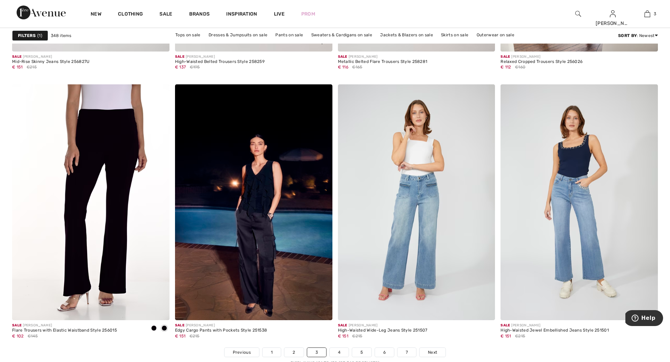
scroll to position [3819, 0]
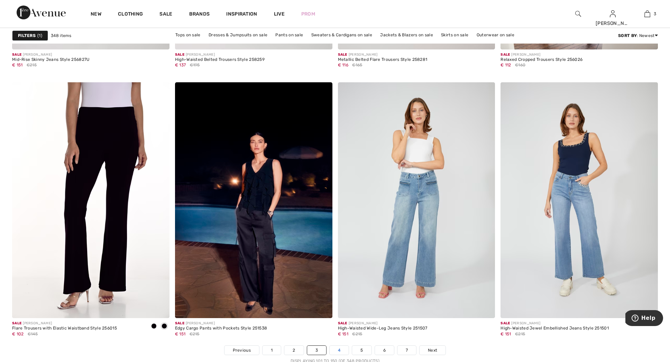
click at [340, 350] on link "4" at bounding box center [339, 350] width 19 height 9
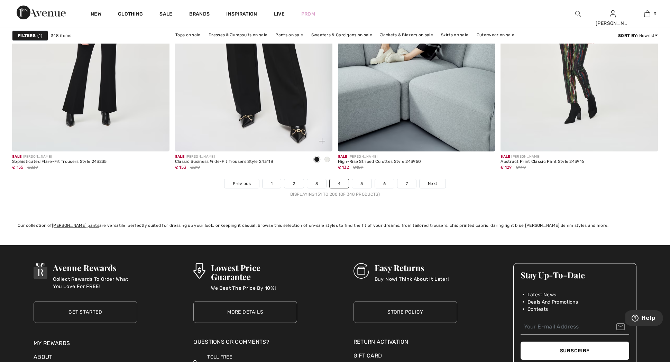
scroll to position [3999, 0]
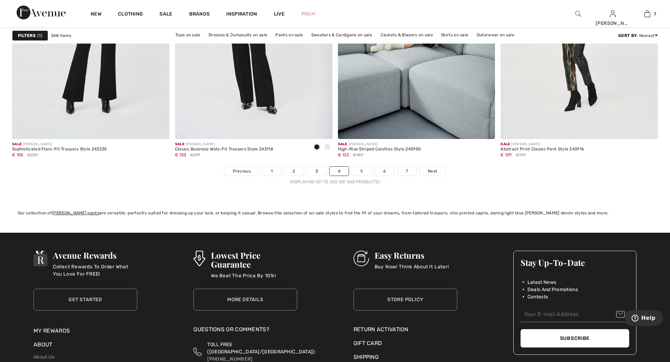
click at [362, 170] on link "5" at bounding box center [361, 171] width 19 height 9
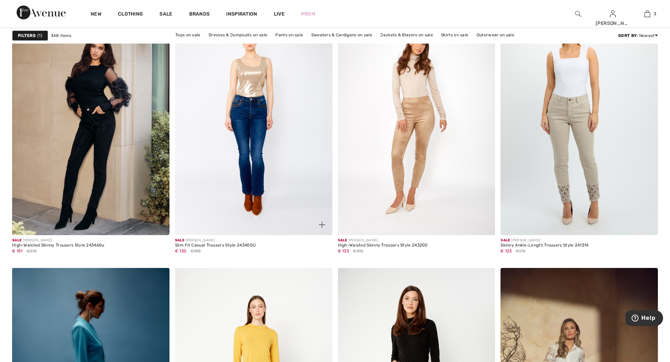
scroll to position [1550, 0]
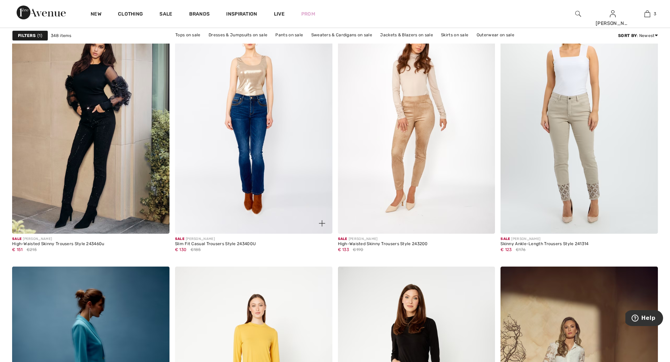
click at [247, 160] on img at bounding box center [253, 116] width 157 height 236
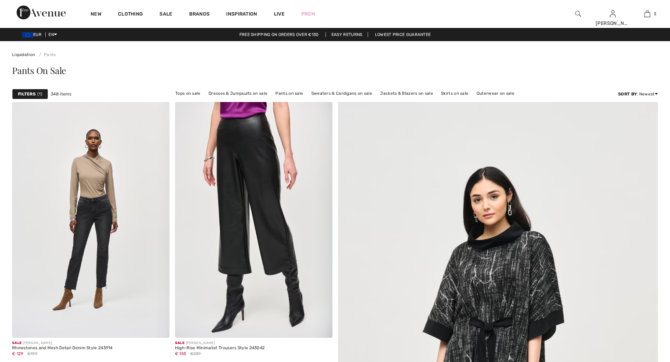
checkbox input "true"
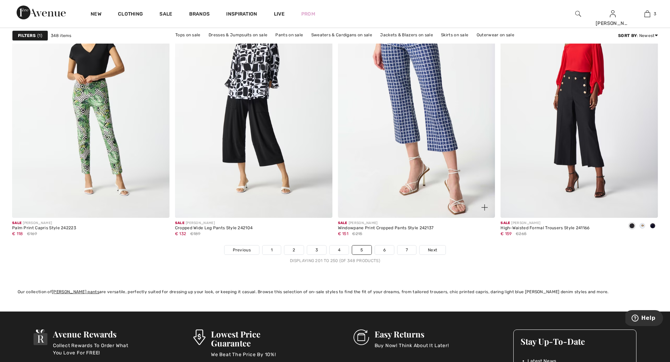
scroll to position [3943, 0]
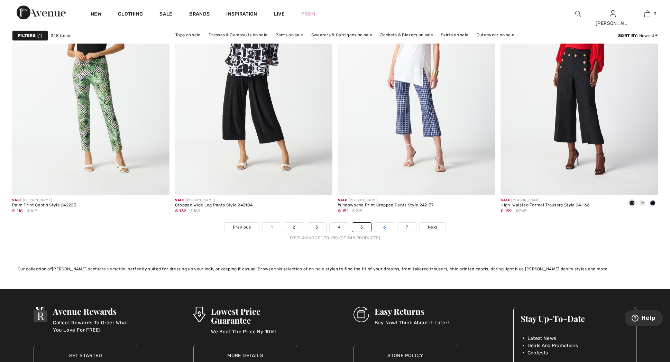
click at [384, 227] on link "6" at bounding box center [384, 227] width 19 height 9
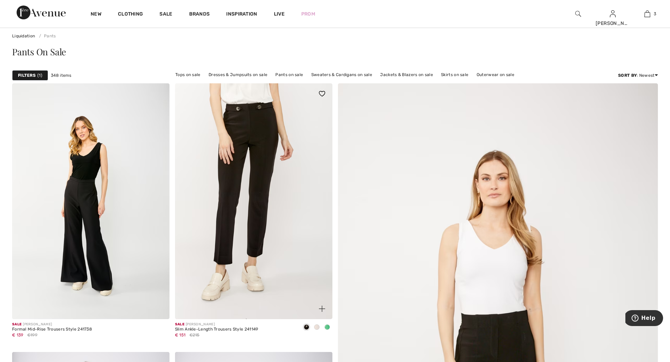
scroll to position [11, 0]
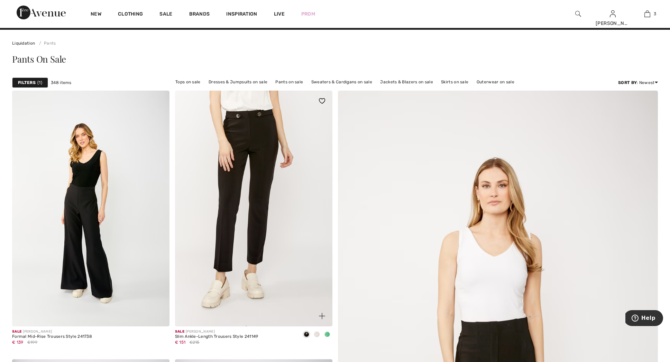
click at [249, 146] on img at bounding box center [253, 209] width 157 height 236
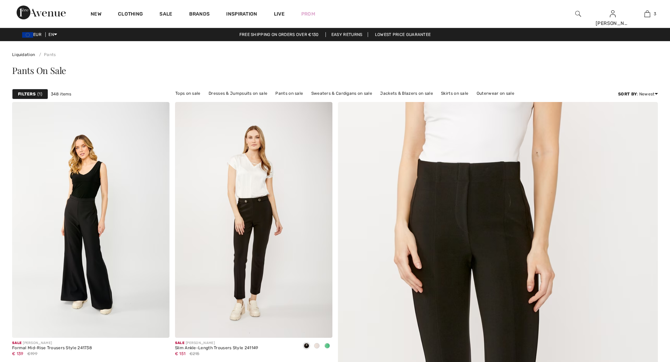
checkbox input "true"
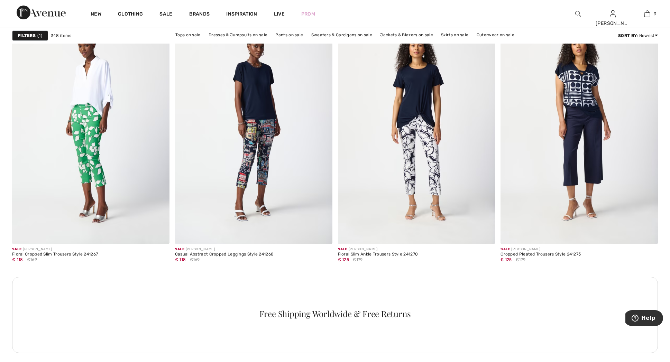
scroll to position [1809, 0]
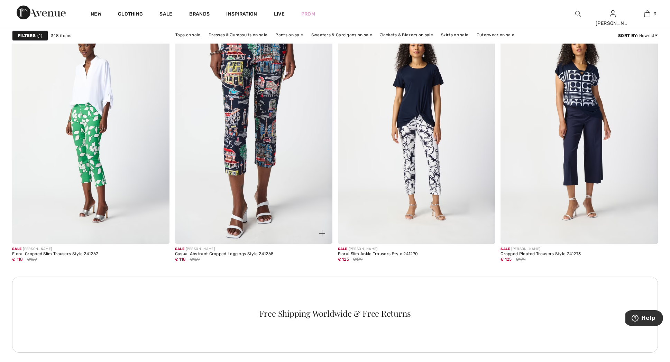
click at [261, 158] on img at bounding box center [253, 126] width 157 height 236
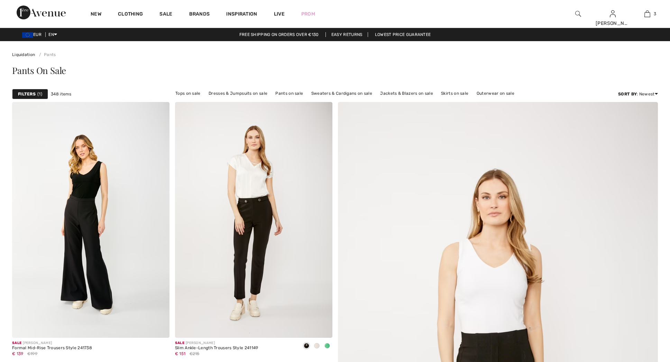
checkbox input "true"
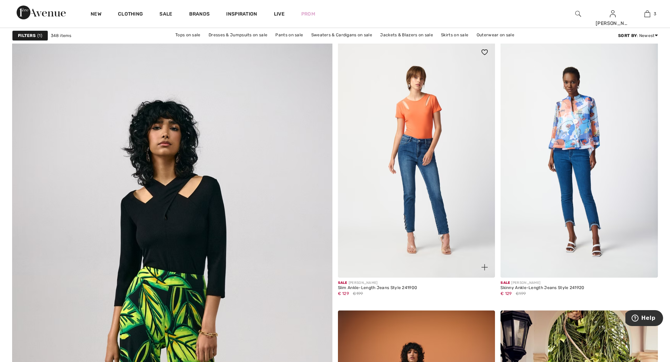
scroll to position [2145, 0]
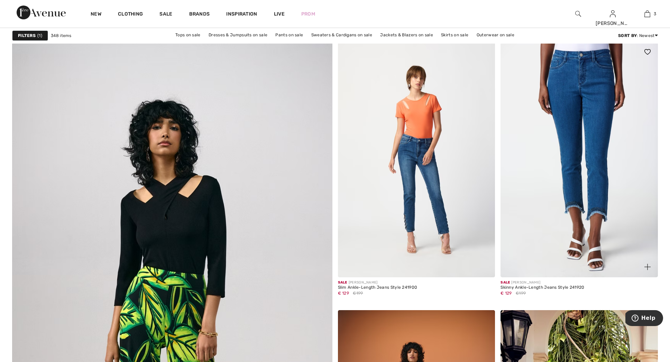
click at [560, 179] on img at bounding box center [579, 160] width 157 height 236
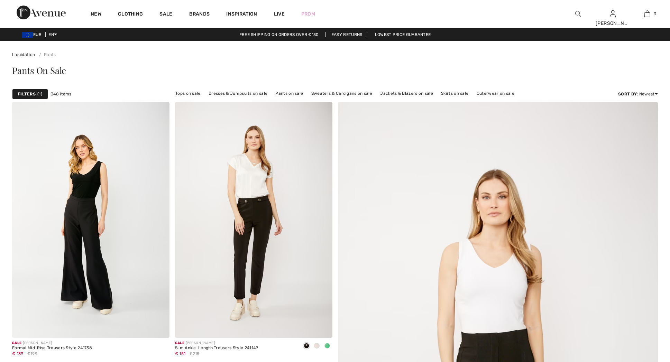
checkbox input "true"
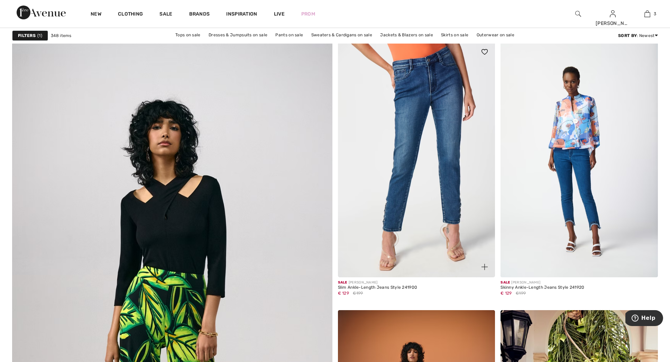
click at [396, 205] on img at bounding box center [416, 160] width 157 height 236
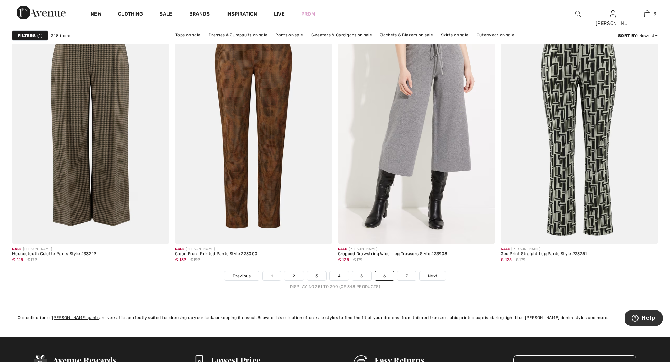
scroll to position [3895, 0]
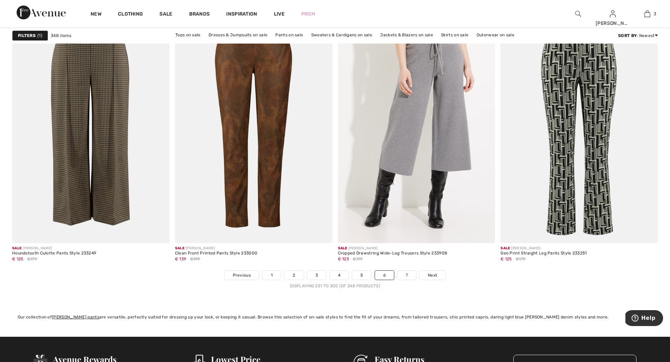
click at [407, 273] on link "7" at bounding box center [407, 275] width 19 height 9
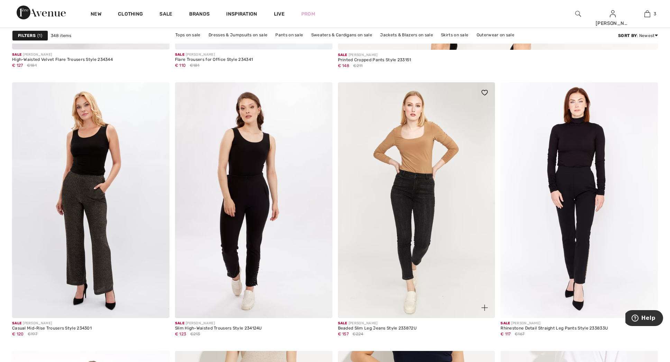
scroll to position [555, 0]
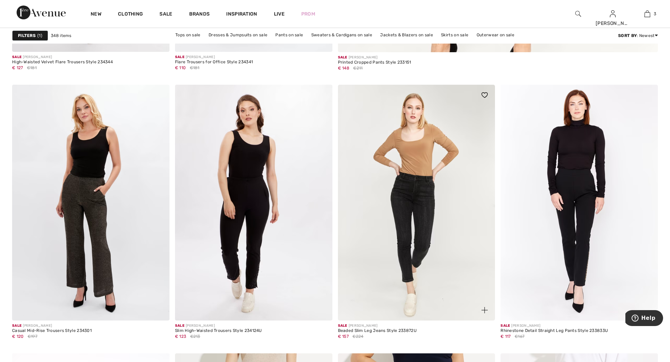
click at [405, 228] on img at bounding box center [416, 203] width 157 height 236
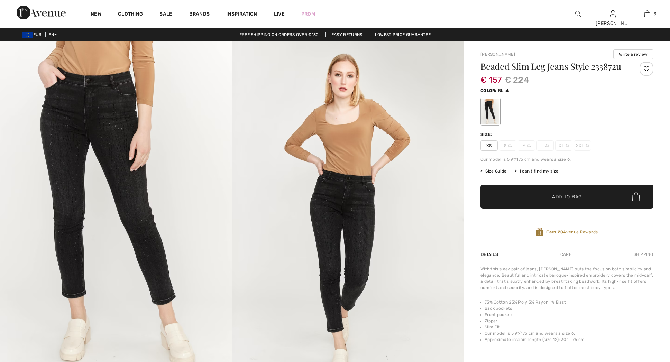
checkbox input "true"
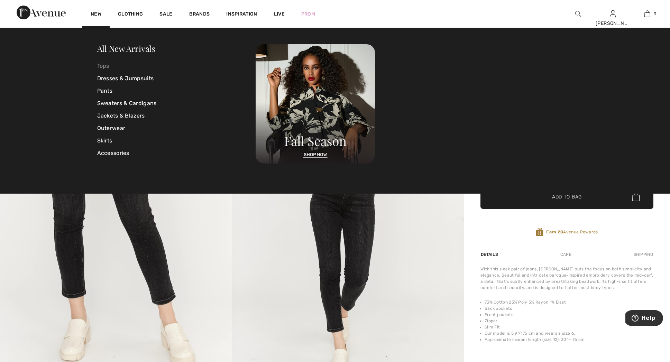
click at [106, 66] on link "Tops" at bounding box center [176, 66] width 159 height 12
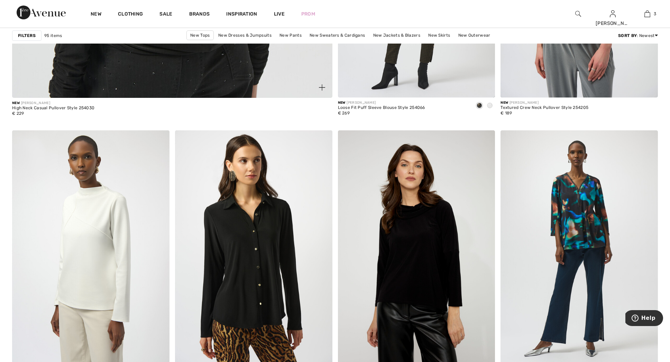
scroll to position [2630, 0]
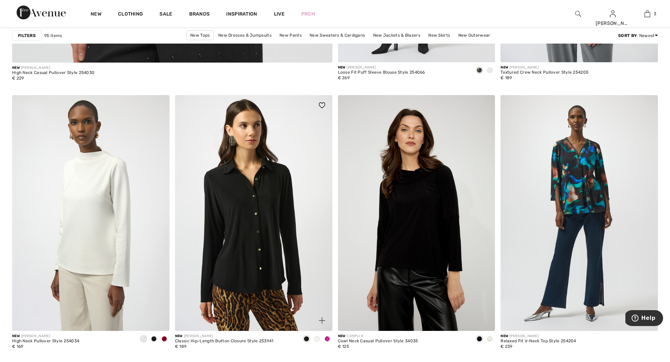
click at [326, 338] on span at bounding box center [328, 339] width 6 height 6
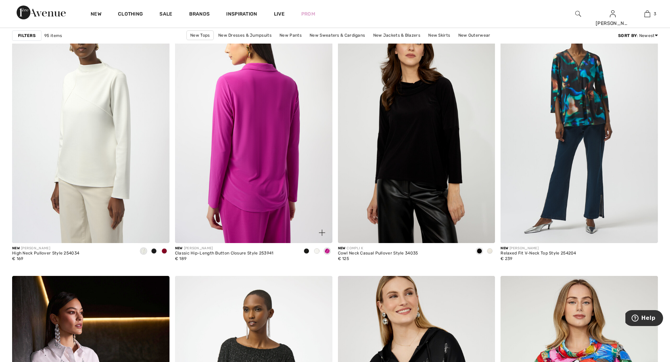
scroll to position [2719, 0]
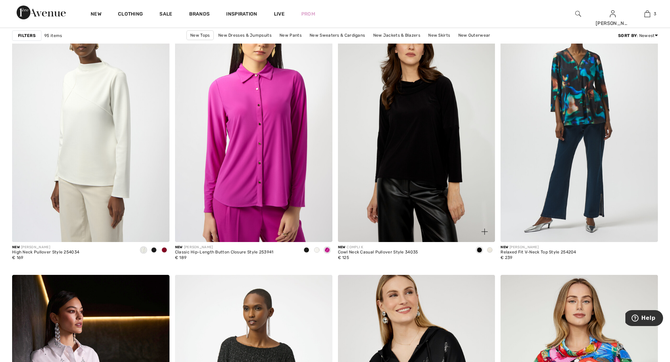
click at [488, 249] on span at bounding box center [490, 250] width 6 height 6
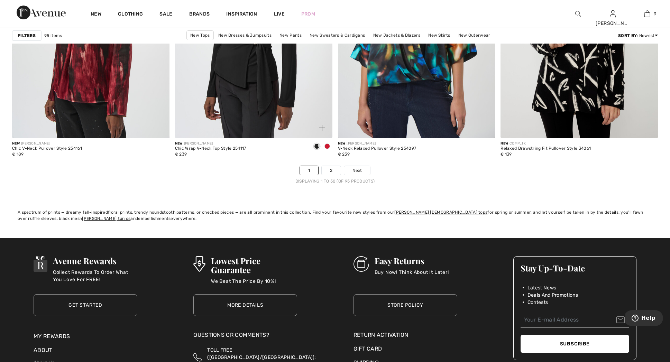
scroll to position [3999, 0]
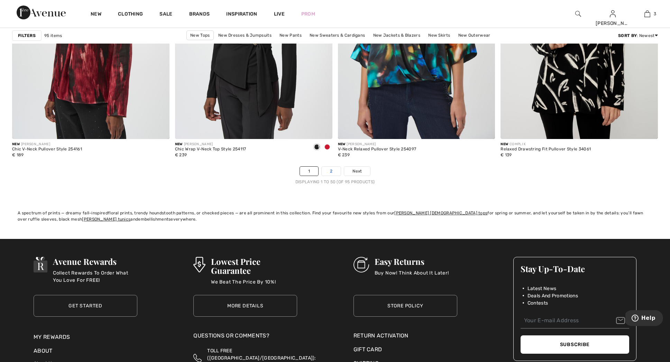
click at [331, 171] on link "2" at bounding box center [331, 171] width 19 height 9
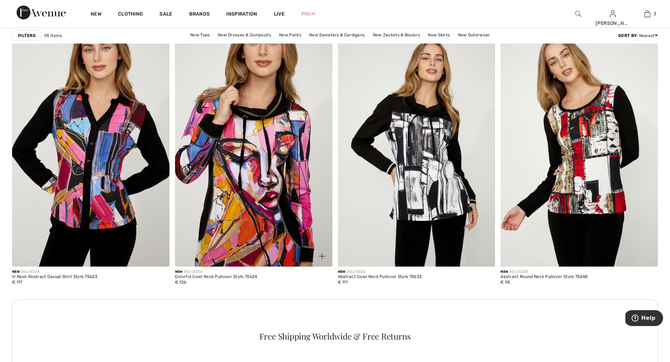
scroll to position [1787, 0]
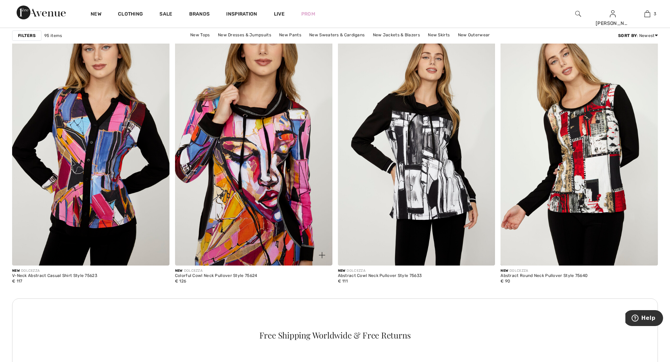
click at [246, 180] on img at bounding box center [253, 147] width 157 height 236
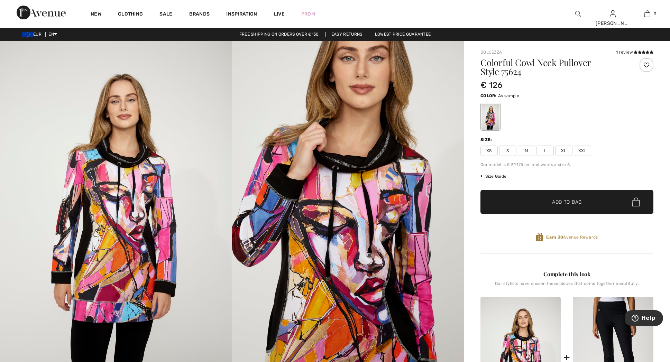
scroll to position [0, 0]
click at [497, 176] on span "Size Guide" at bounding box center [494, 176] width 26 height 6
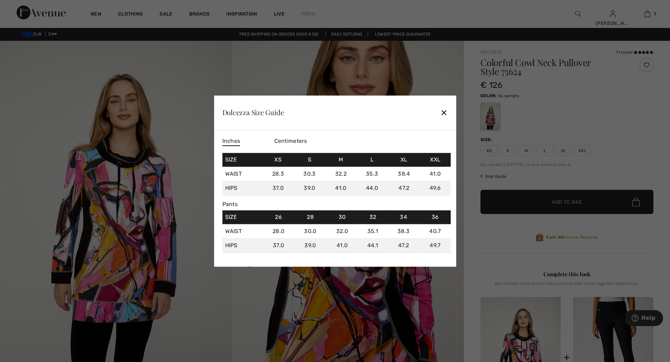
click at [443, 108] on div "✕" at bounding box center [443, 113] width 7 height 15
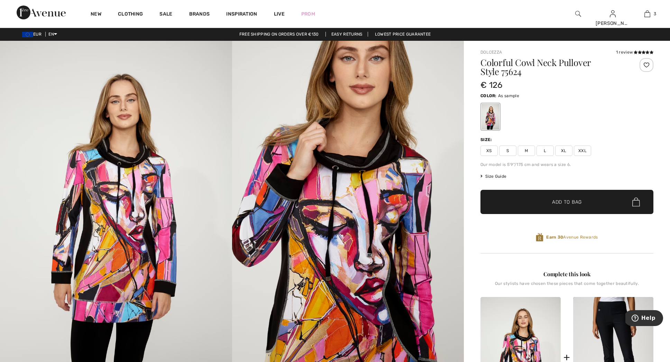
scroll to position [0, 0]
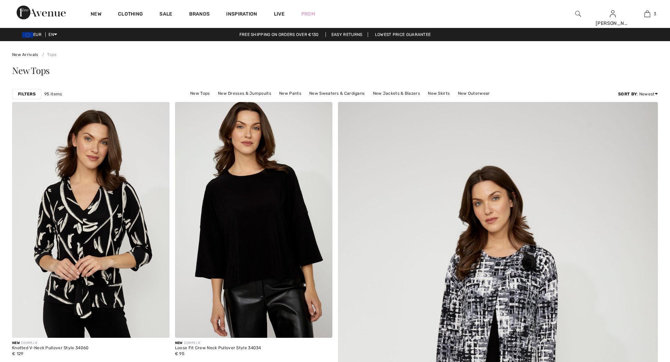
checkbox input "true"
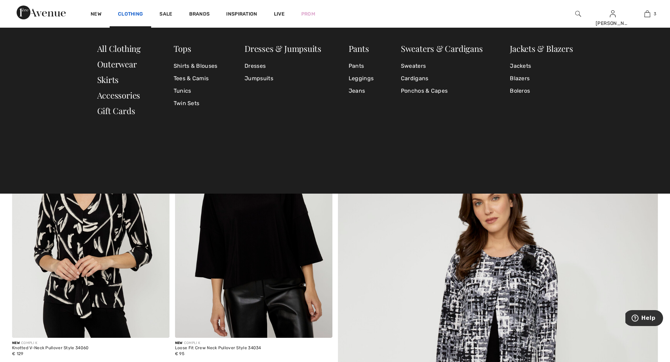
click at [133, 11] on link "Clothing" at bounding box center [130, 14] width 25 height 7
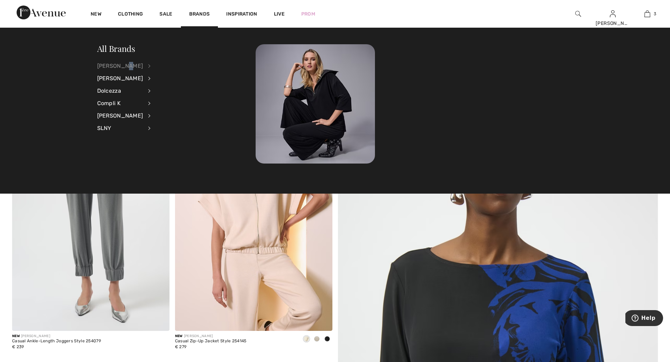
click at [126, 66] on div "[PERSON_NAME]" at bounding box center [120, 66] width 46 height 12
click at [161, 158] on link "Tops" at bounding box center [187, 156] width 54 height 11
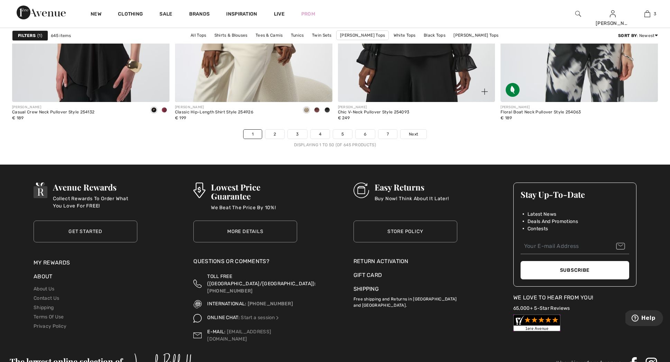
scroll to position [4037, 0]
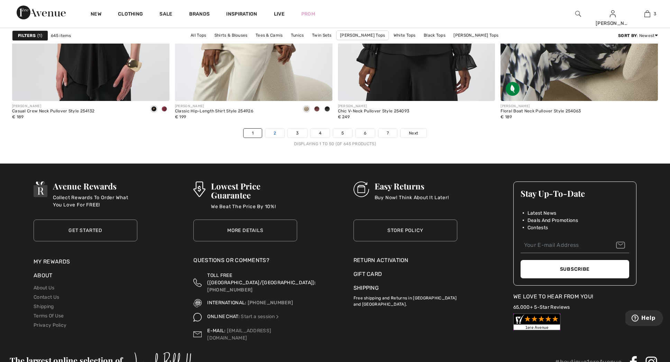
click at [275, 132] on link "2" at bounding box center [274, 133] width 19 height 9
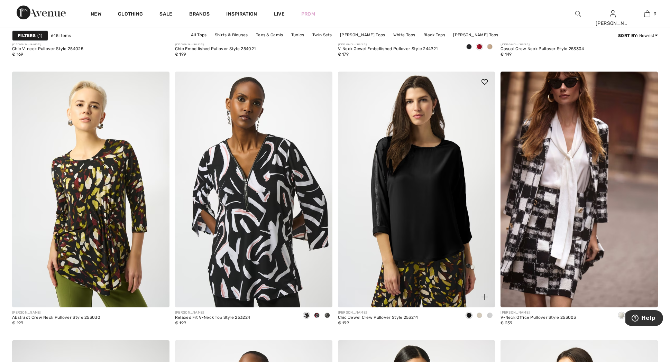
scroll to position [3563, 0]
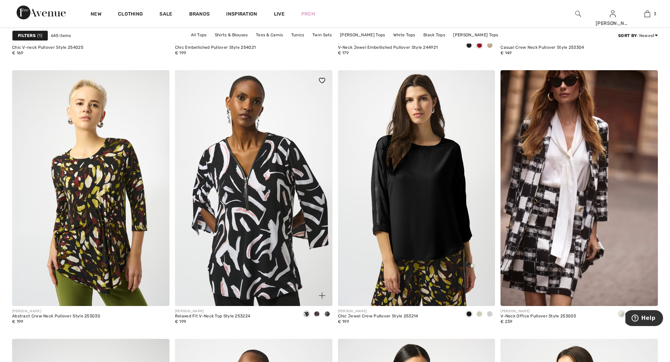
click at [317, 314] on span at bounding box center [317, 314] width 6 height 6
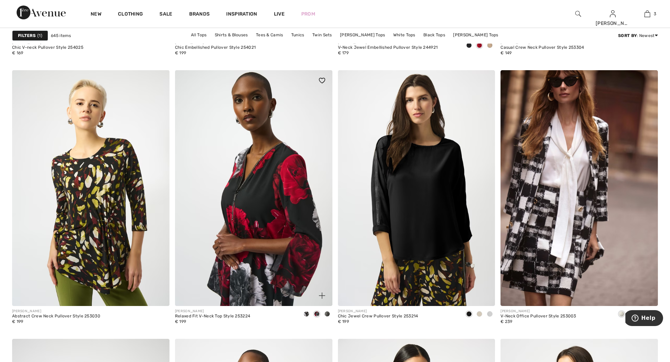
click at [328, 314] on span at bounding box center [328, 314] width 6 height 6
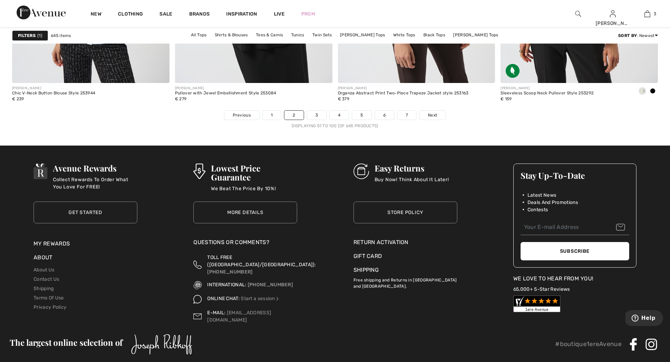
scroll to position [4054, 0]
click at [318, 115] on link "3" at bounding box center [316, 115] width 19 height 9
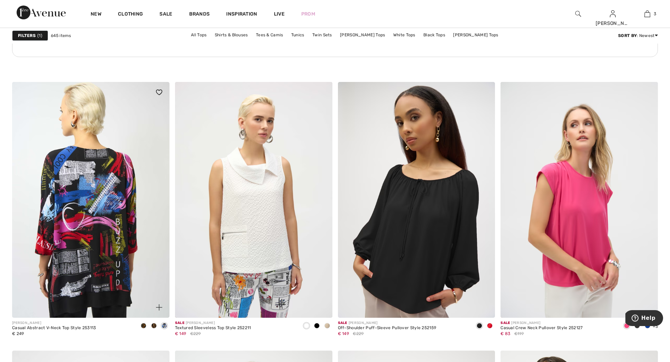
scroll to position [1196, 0]
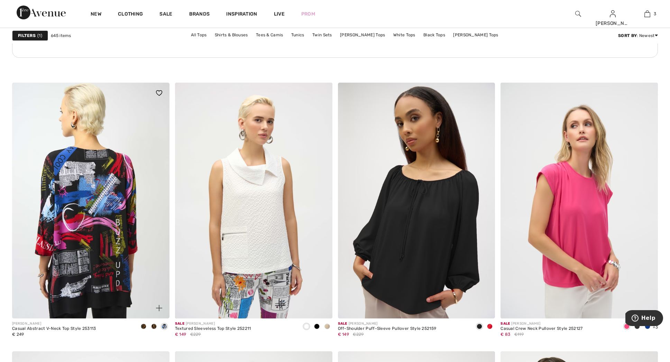
click at [83, 209] on img at bounding box center [90, 201] width 157 height 236
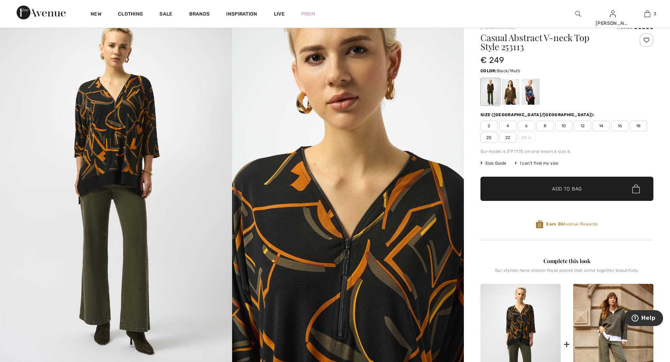
scroll to position [21, 0]
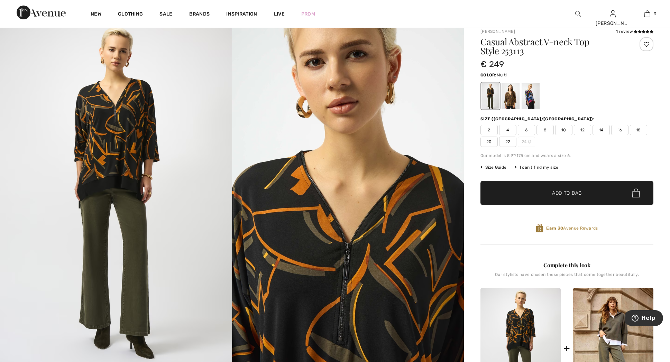
click at [534, 102] on div at bounding box center [531, 96] width 18 height 26
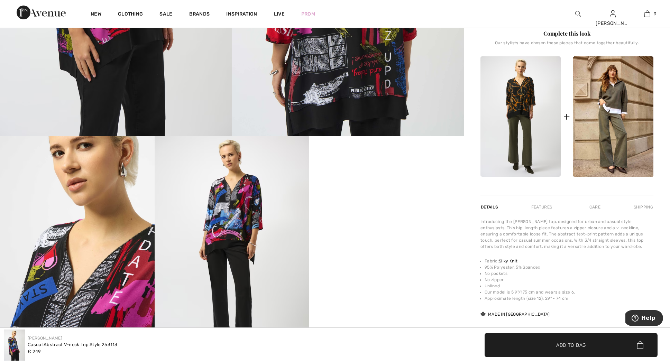
scroll to position [254, 0]
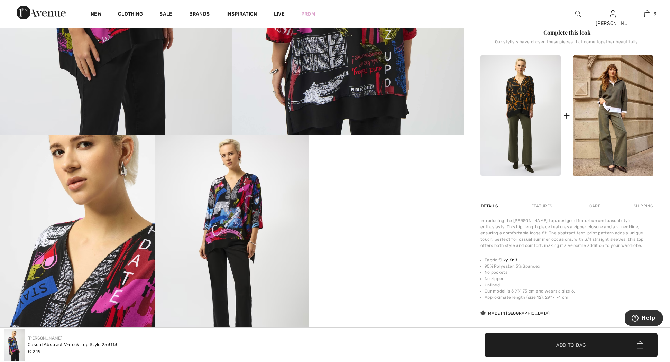
click at [467, 260] on div "[PERSON_NAME] 1 review 1 review Casual Abstract V-neck Top Style 253113 € 249 C…" at bounding box center [567, 197] width 206 height 820
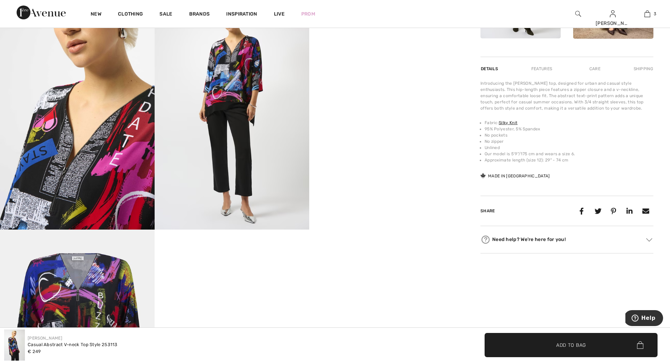
scroll to position [391, 0]
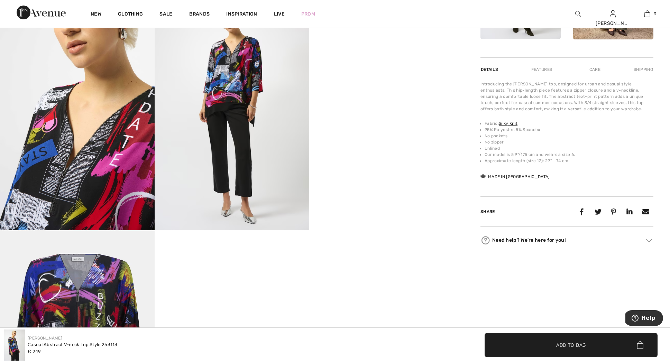
click at [429, 76] on video "Your browser does not support the video tag." at bounding box center [386, 38] width 155 height 78
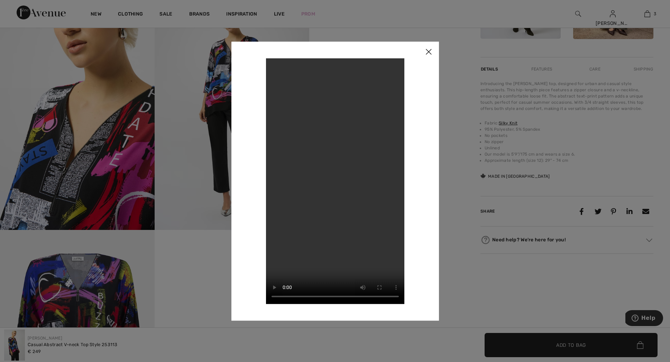
scroll to position [394, 0]
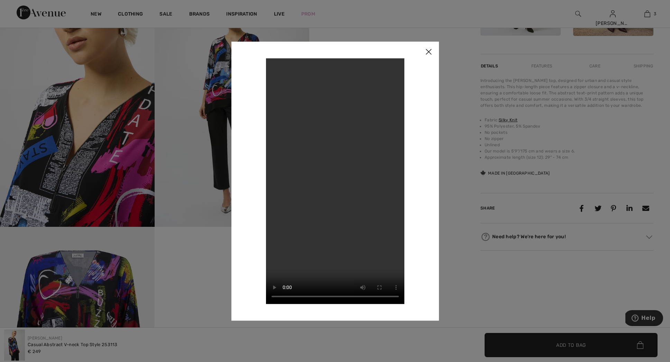
click at [430, 53] on img at bounding box center [428, 52] width 21 height 21
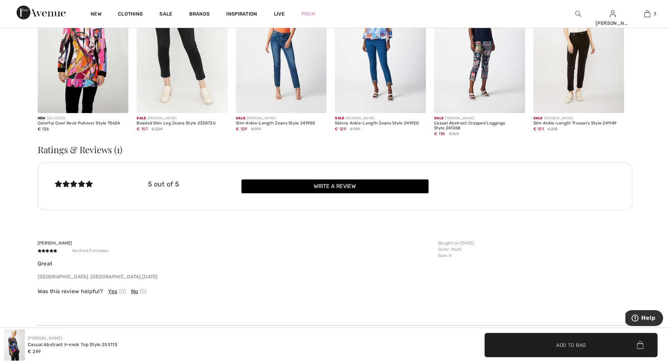
scroll to position [1258, 0]
